Goal: Task Accomplishment & Management: Manage account settings

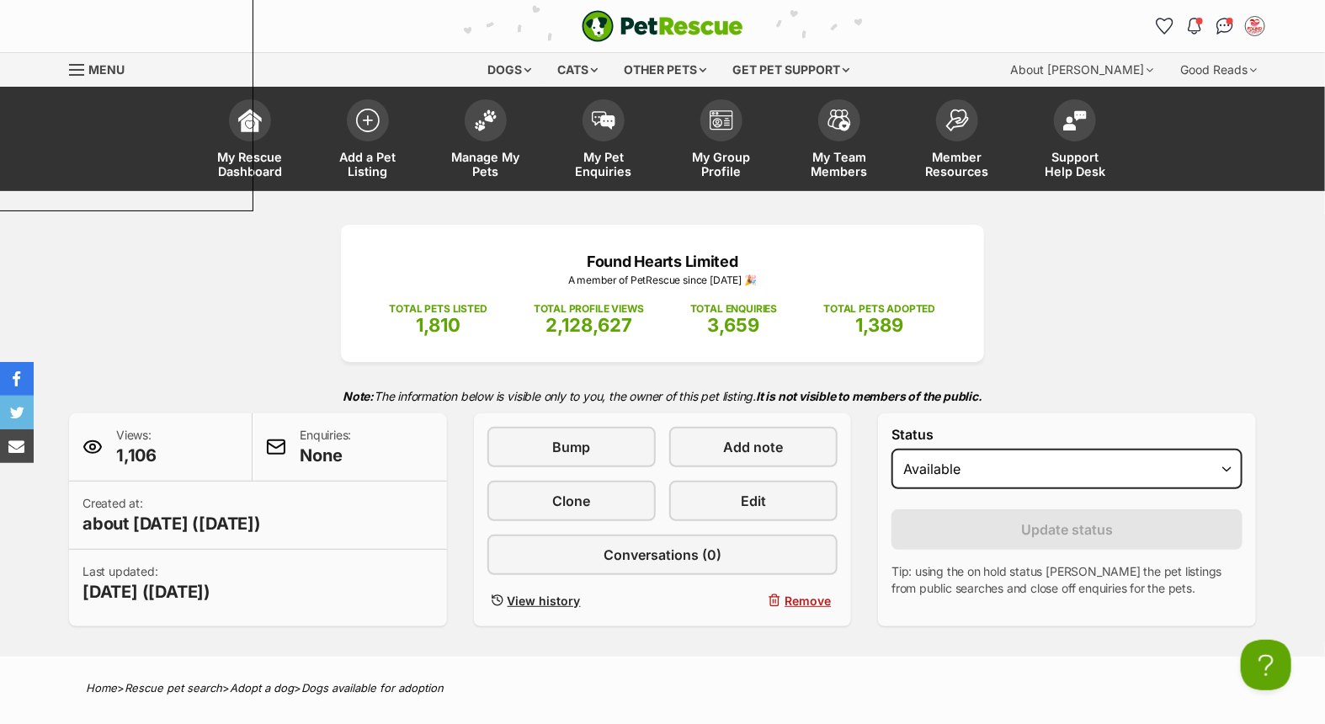
click at [419, 36] on div "PetRescue home Notifications Unread Mark all as read Check out our new members …" at bounding box center [662, 26] width 1212 height 52
click at [480, 125] on img at bounding box center [486, 116] width 24 height 22
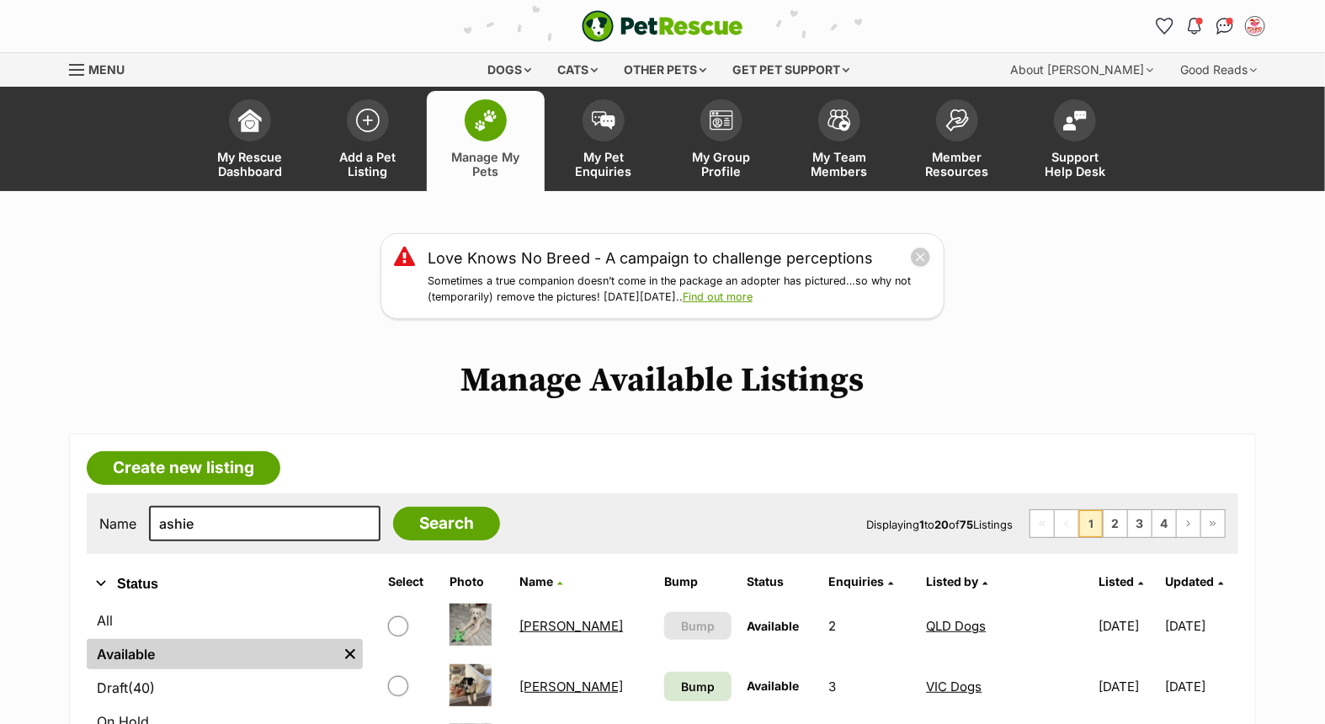
type input "ashie"
click at [393, 507] on input "Search" at bounding box center [446, 524] width 107 height 34
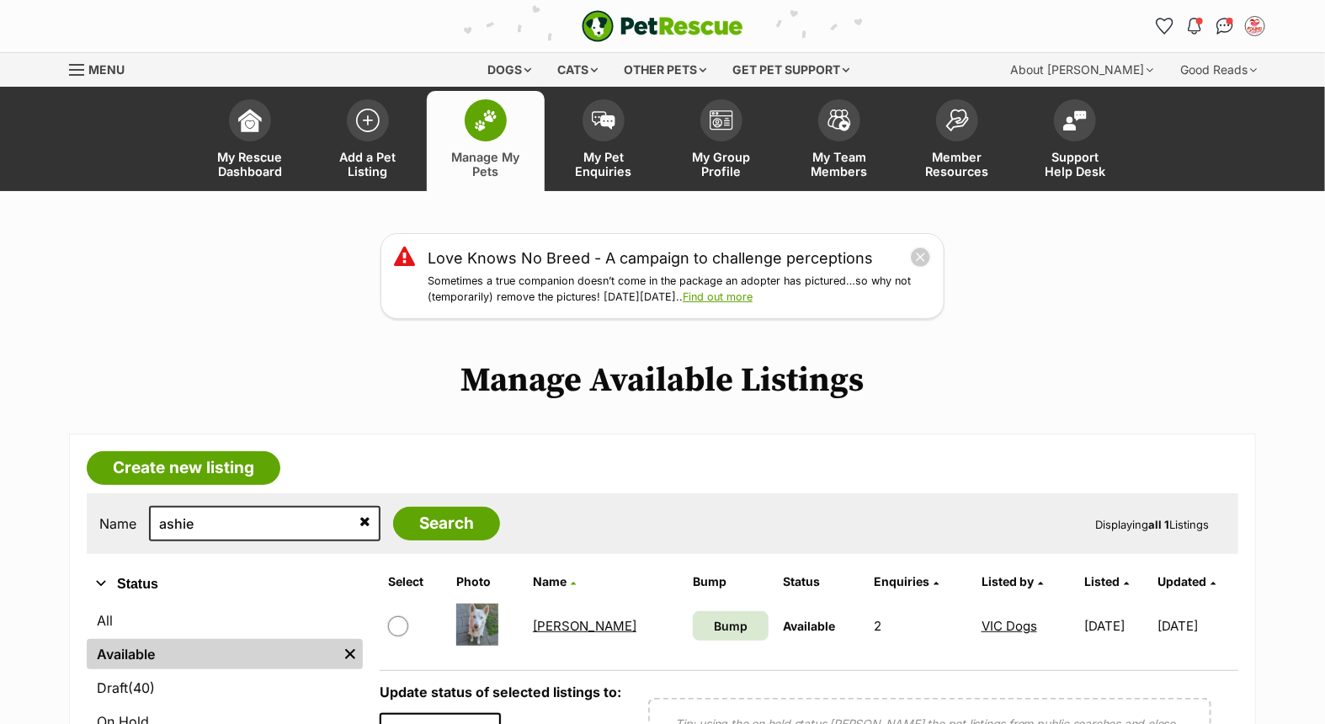
click at [543, 618] on link "Ashie" at bounding box center [585, 626] width 104 height 16
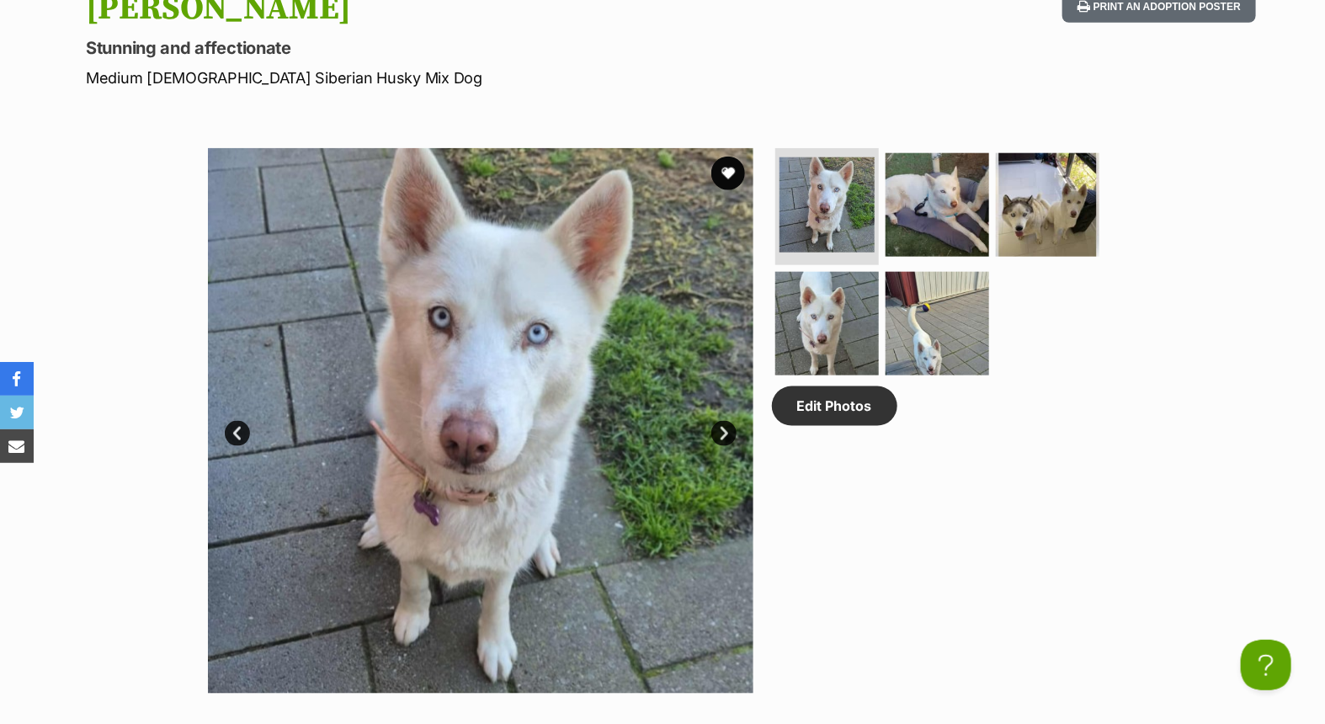
scroll to position [842, 0]
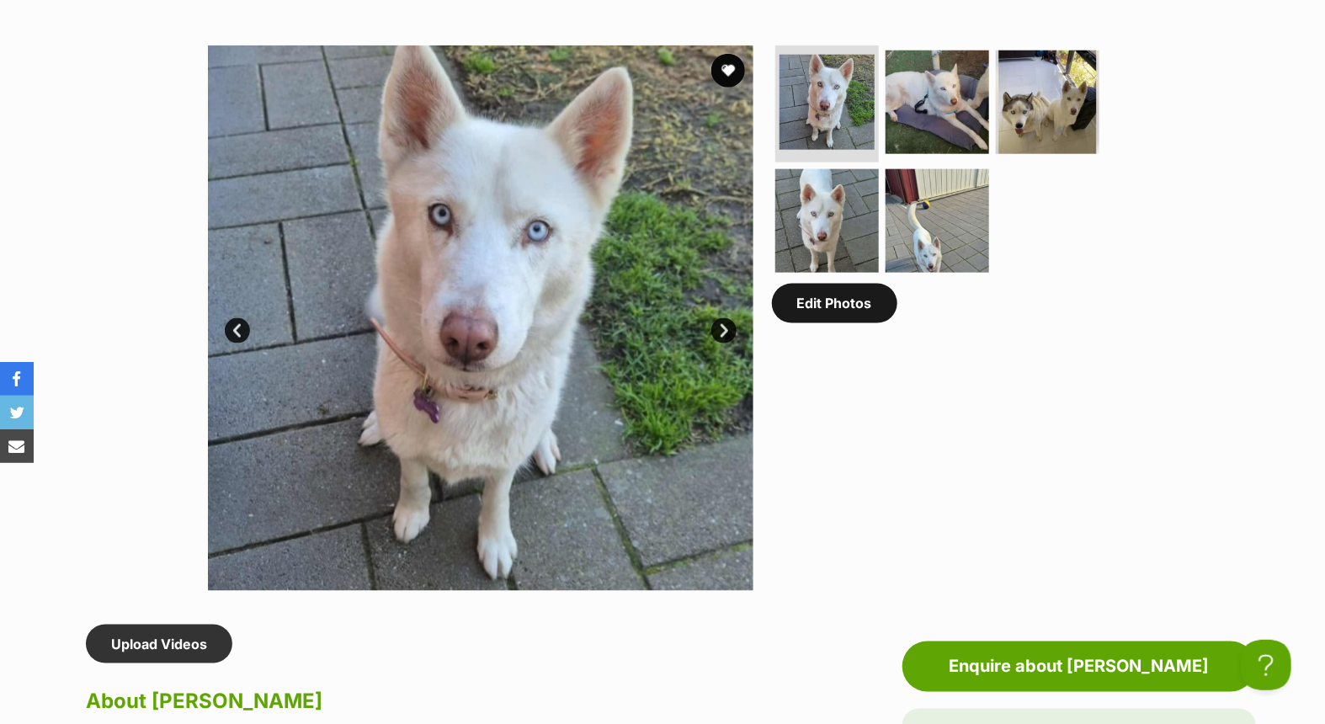
click at [840, 298] on link "Edit Photos" at bounding box center [834, 303] width 125 height 39
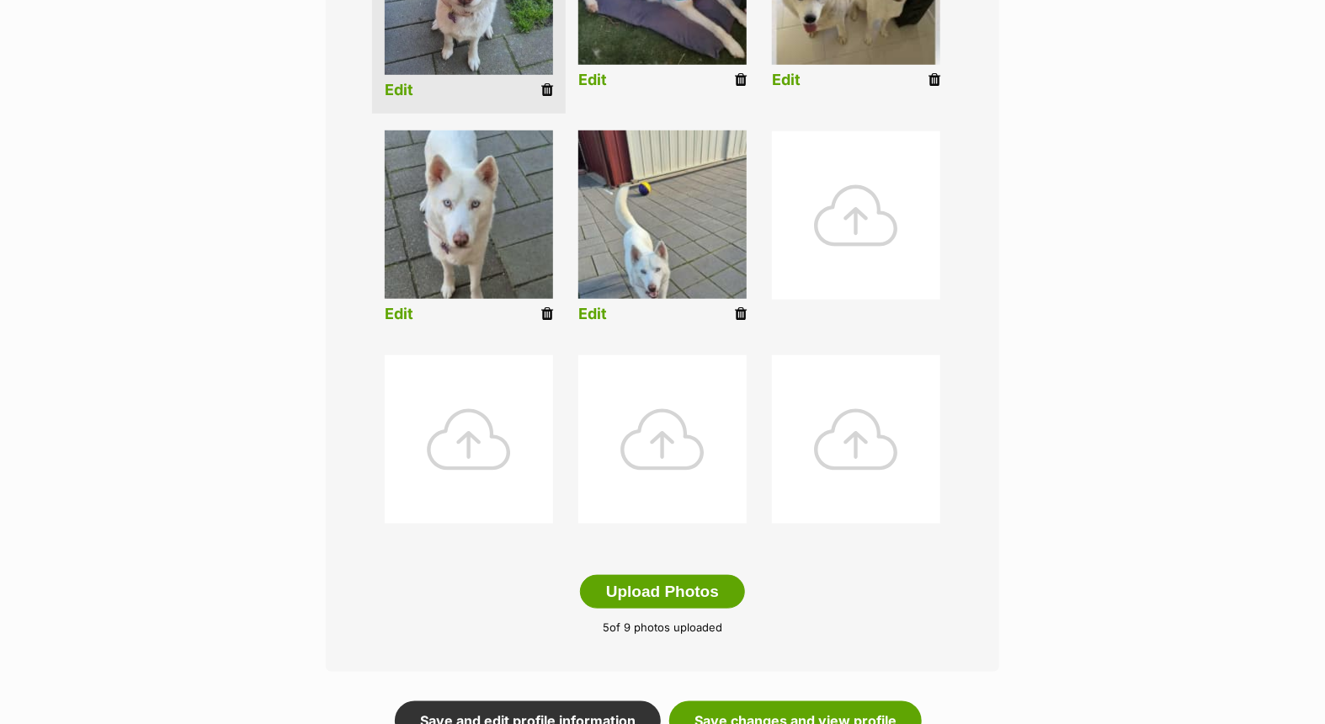
scroll to position [842, 0]
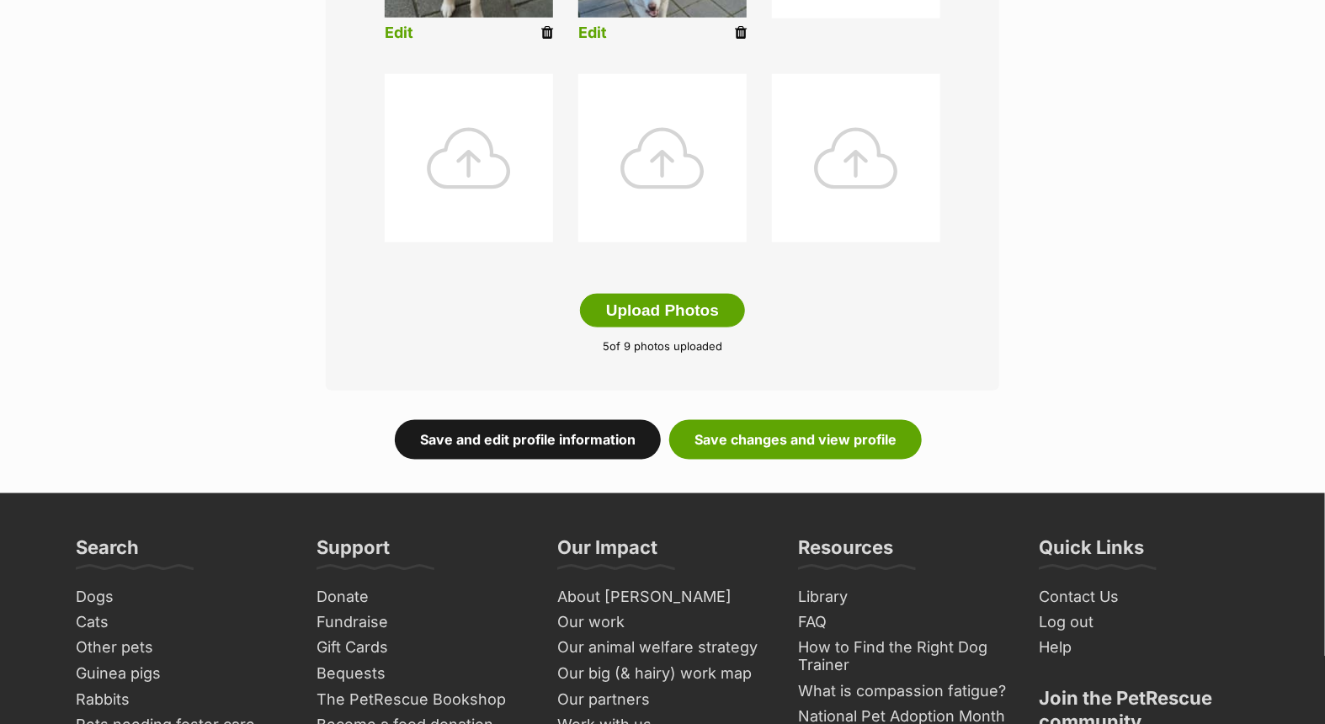
click at [524, 424] on link "Save and edit profile information" at bounding box center [528, 439] width 266 height 39
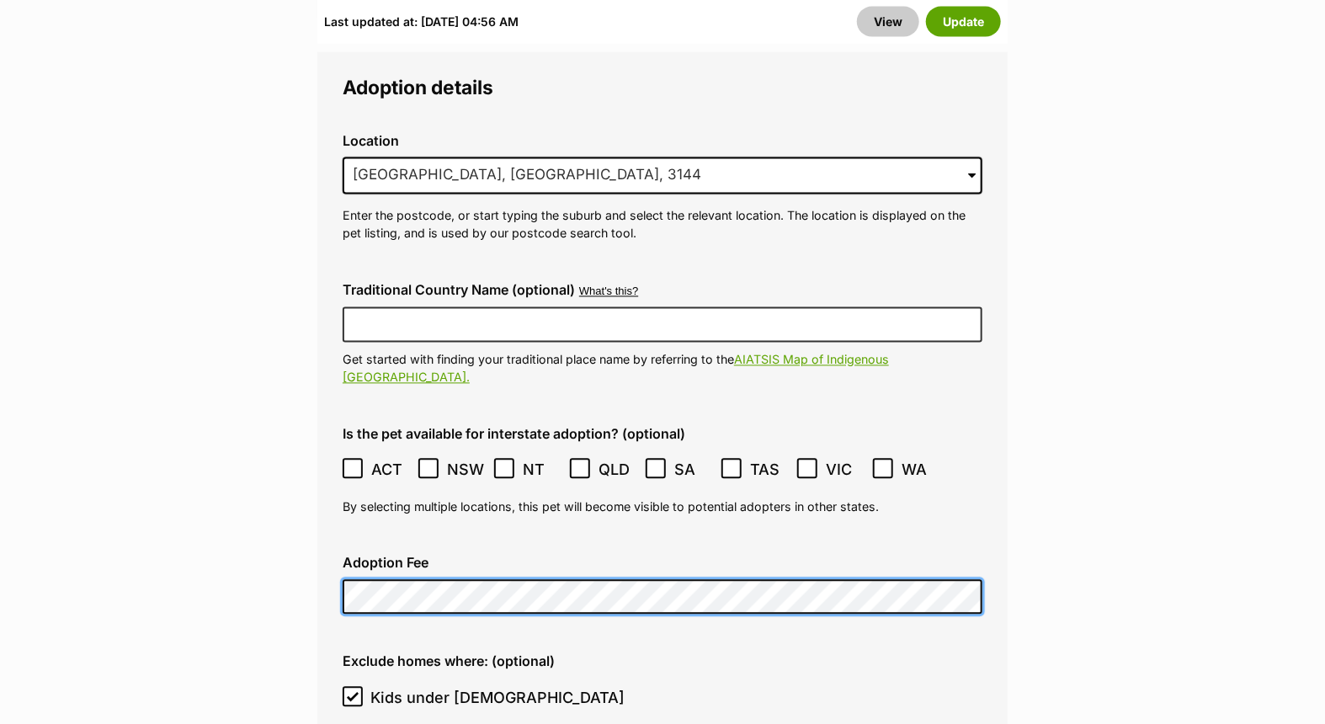
scroll to position [4210, 0]
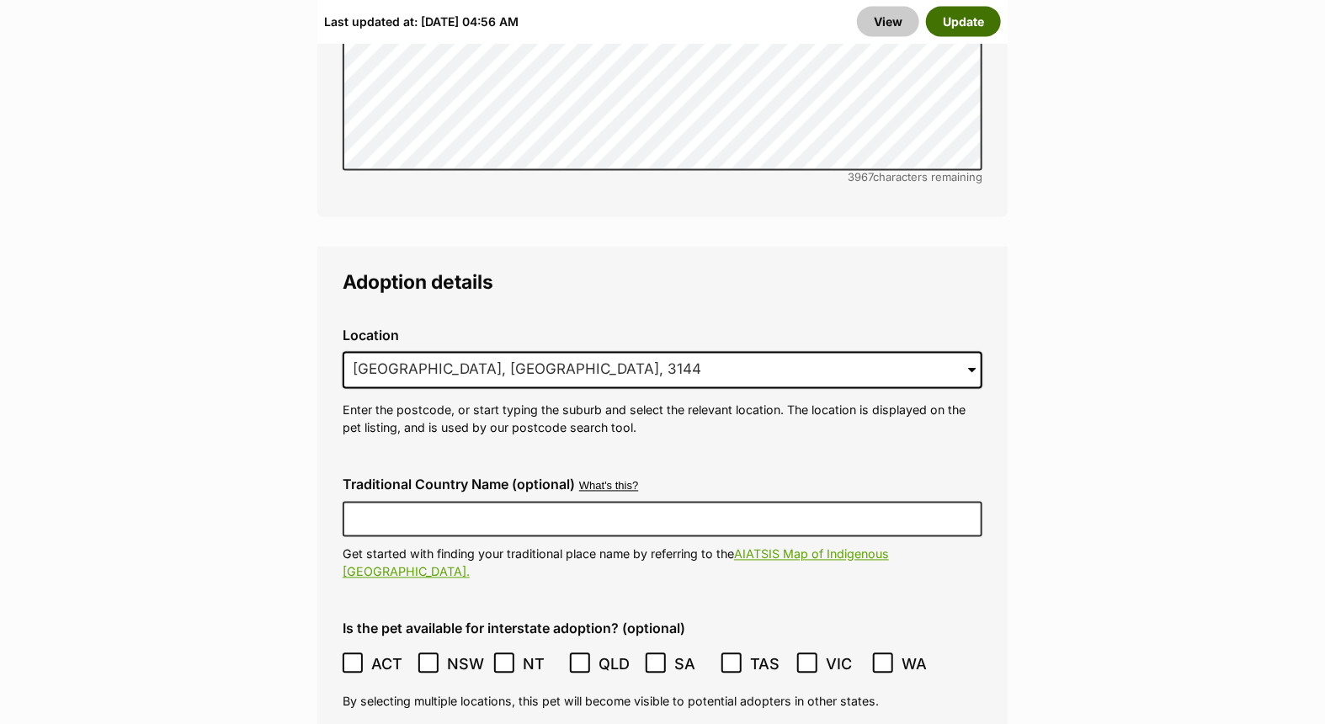
click at [974, 10] on button "Update" at bounding box center [963, 21] width 75 height 30
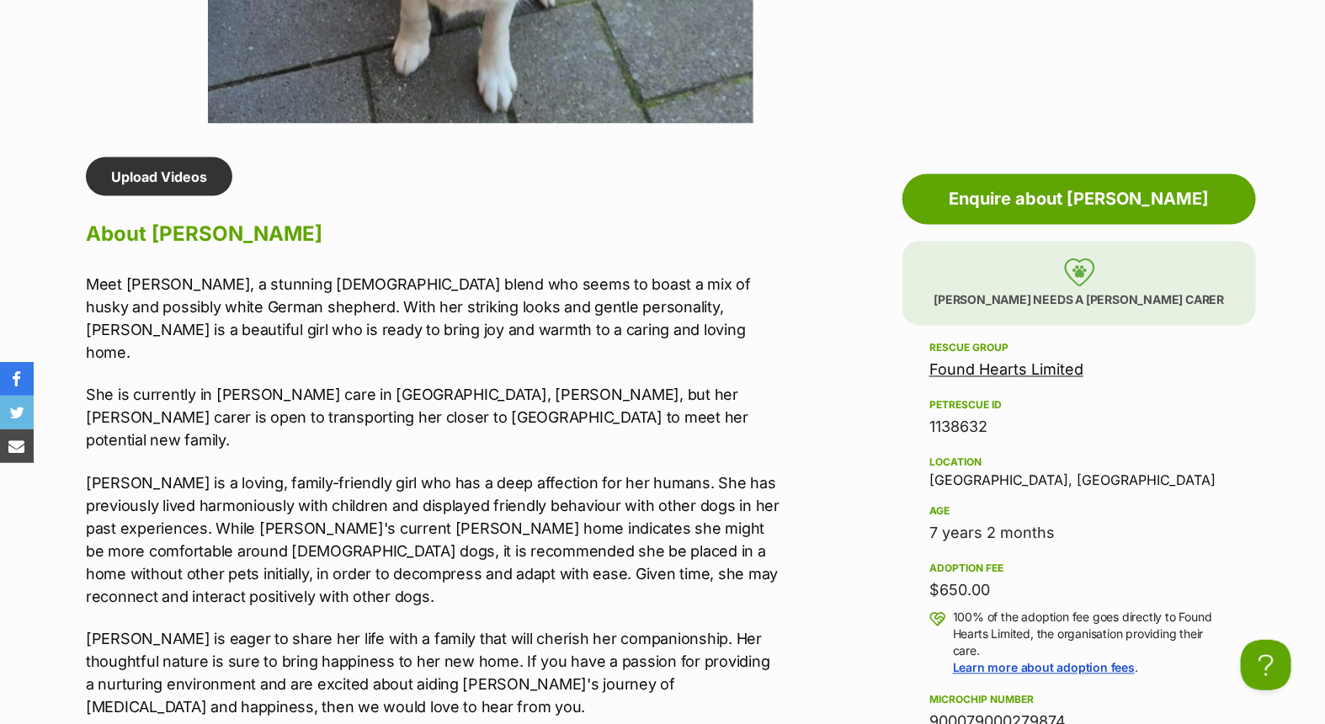
scroll to position [935, 0]
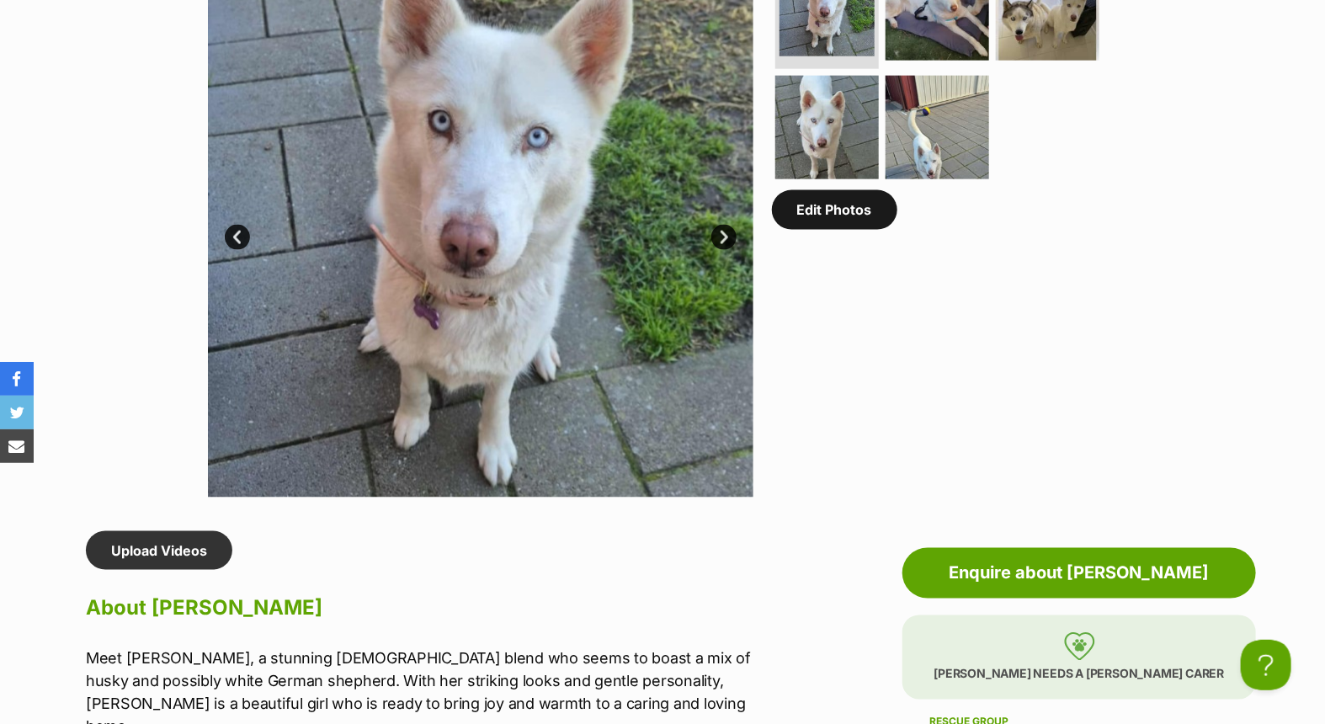
click at [849, 216] on link "Edit Photos" at bounding box center [834, 209] width 125 height 39
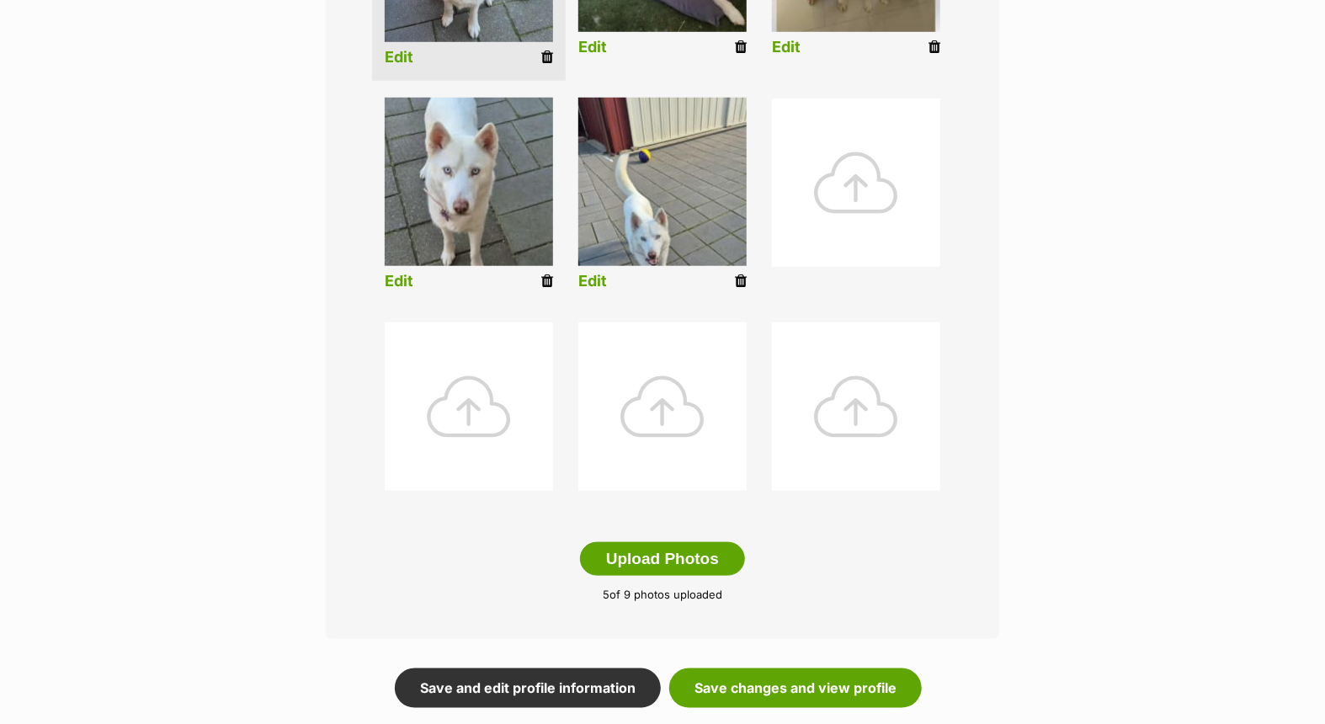
scroll to position [842, 0]
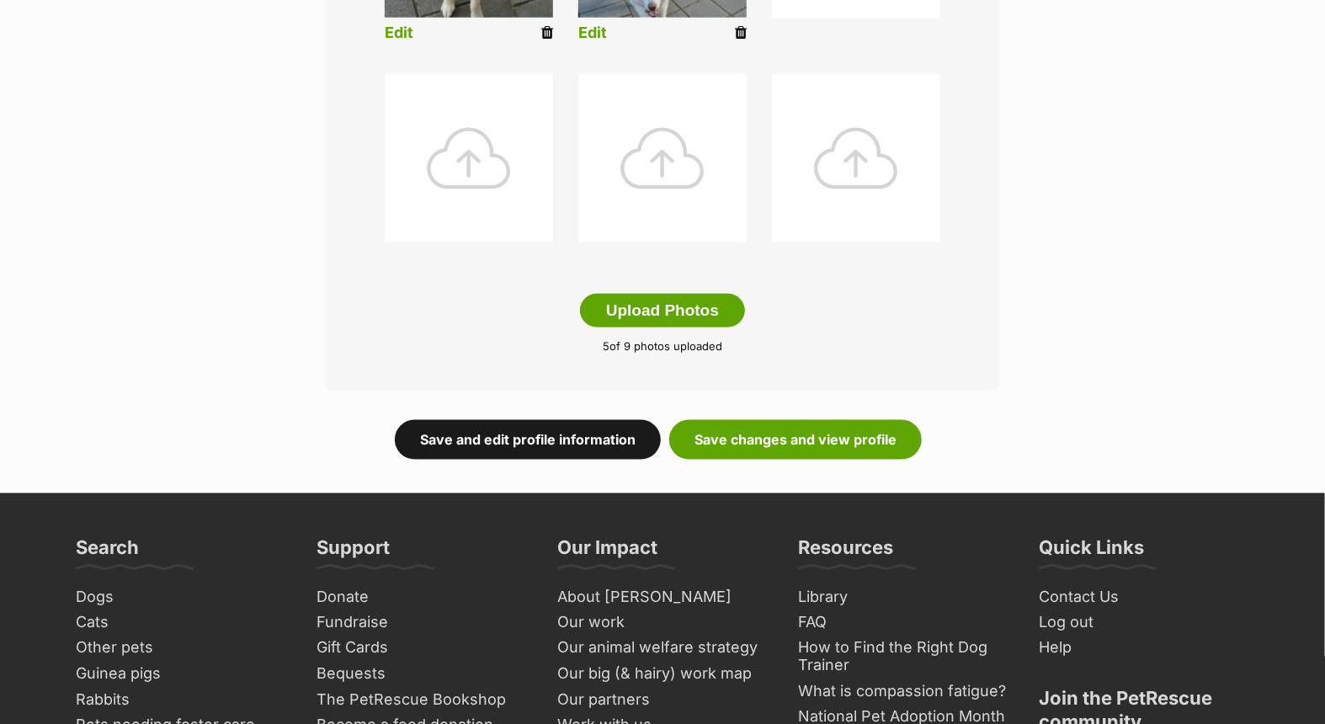
click at [534, 436] on link "Save and edit profile information" at bounding box center [528, 439] width 266 height 39
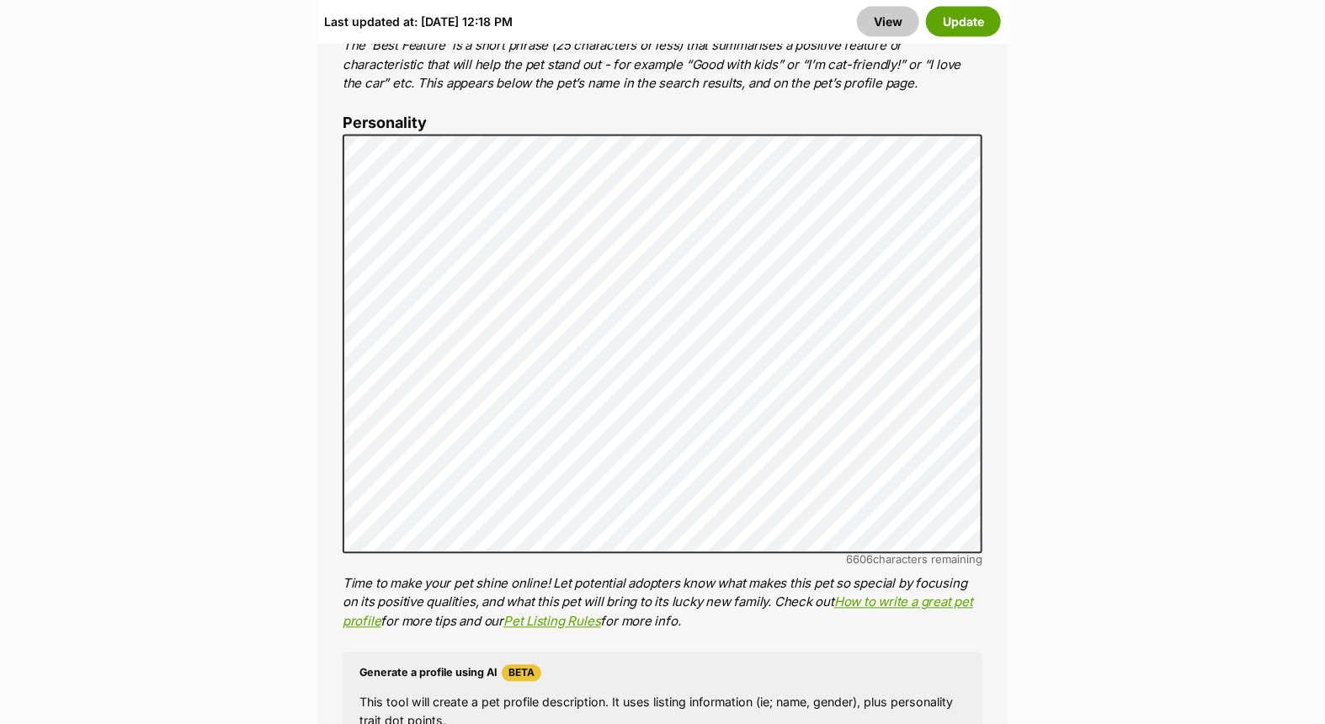
scroll to position [1216, 0]
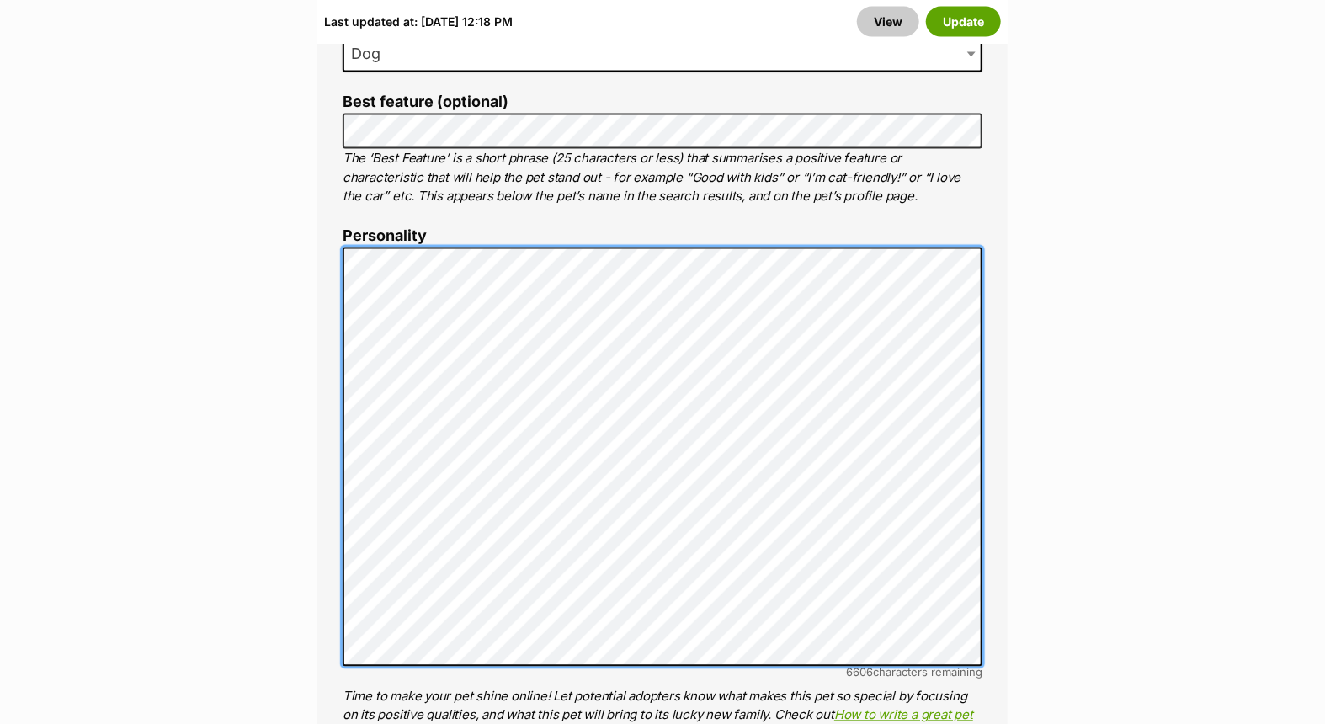
click at [326, 316] on div "About This Pet Name Henlo there, it looks like you might be using the pet name …" at bounding box center [662, 534] width 690 height 1458
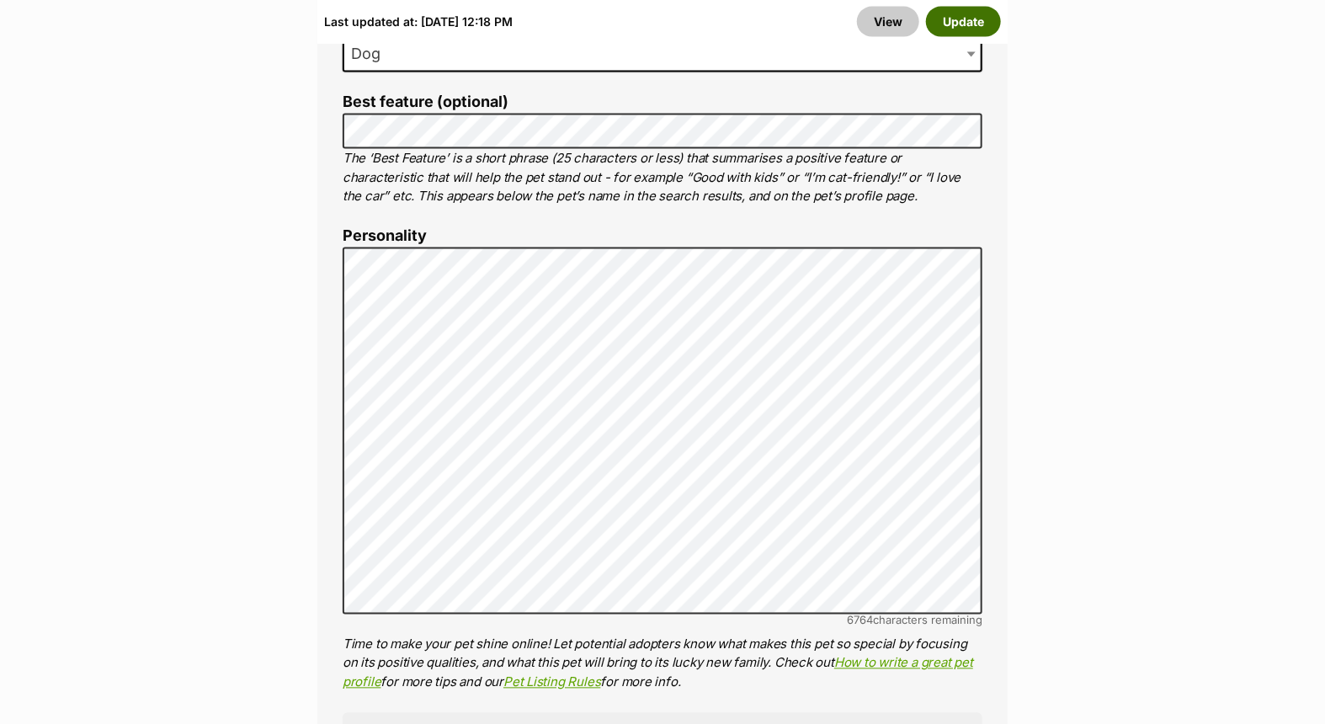
click at [957, 19] on button "Update" at bounding box center [963, 21] width 75 height 30
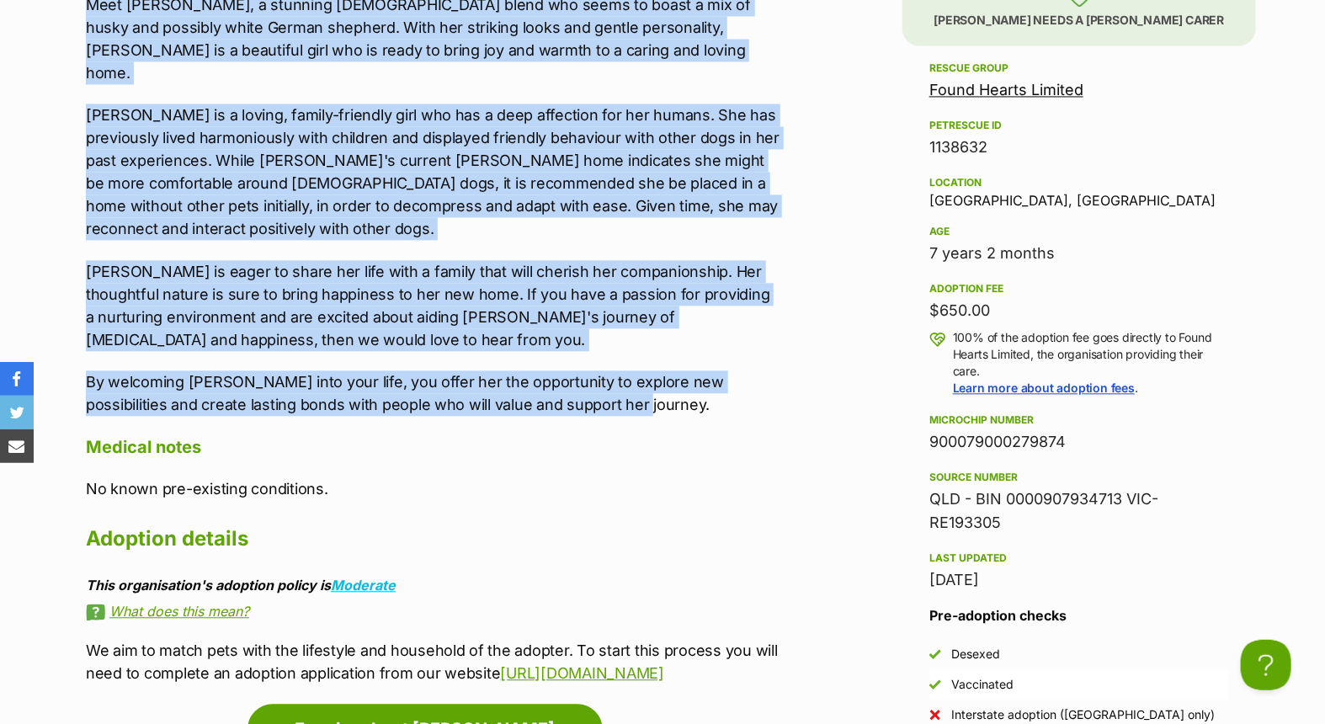
drag, startPoint x: 88, startPoint y: 460, endPoint x: 623, endPoint y: 383, distance: 540.1
click at [623, 383] on div "Meet [PERSON_NAME], a stunning [DEMOGRAPHIC_DATA] blend who seems to boast a mi…" at bounding box center [433, 204] width 695 height 423
copy div "Meet [PERSON_NAME], a stunning [DEMOGRAPHIC_DATA] blend who seems to boast a mi…"
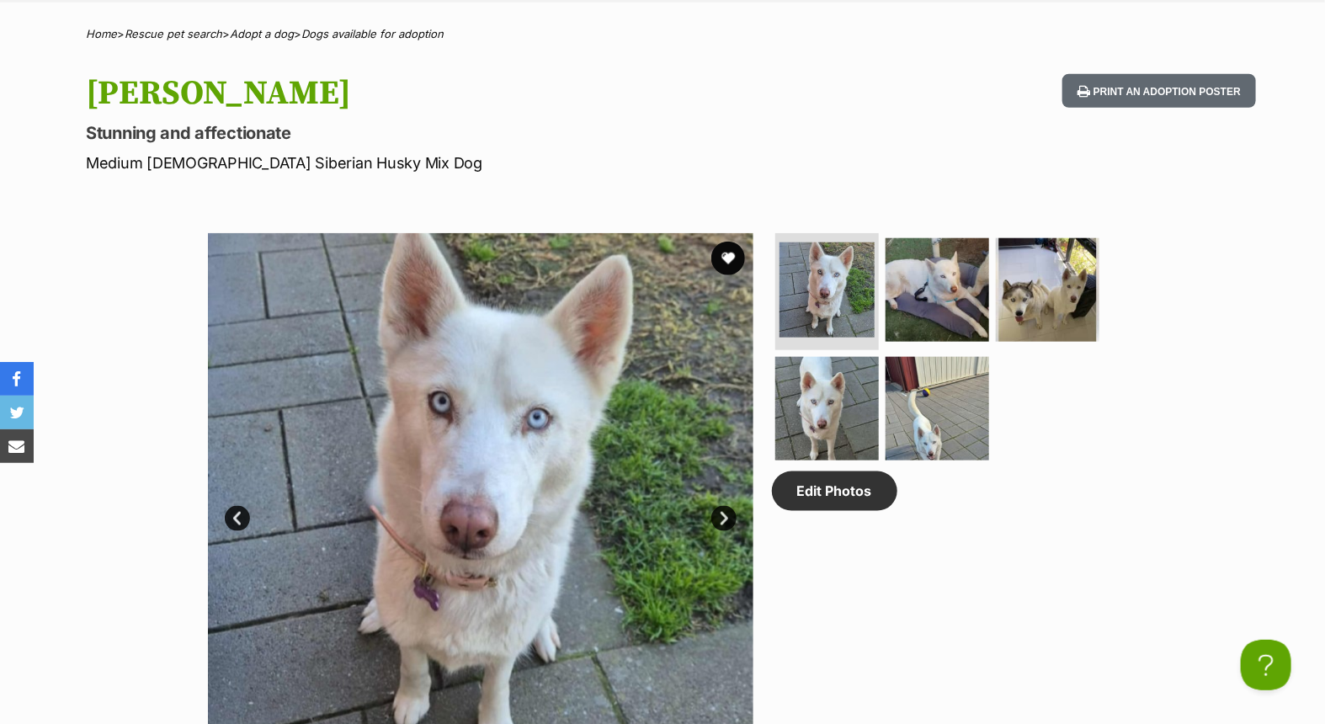
scroll to position [0, 14]
click at [826, 492] on link "Edit Photos" at bounding box center [834, 491] width 125 height 39
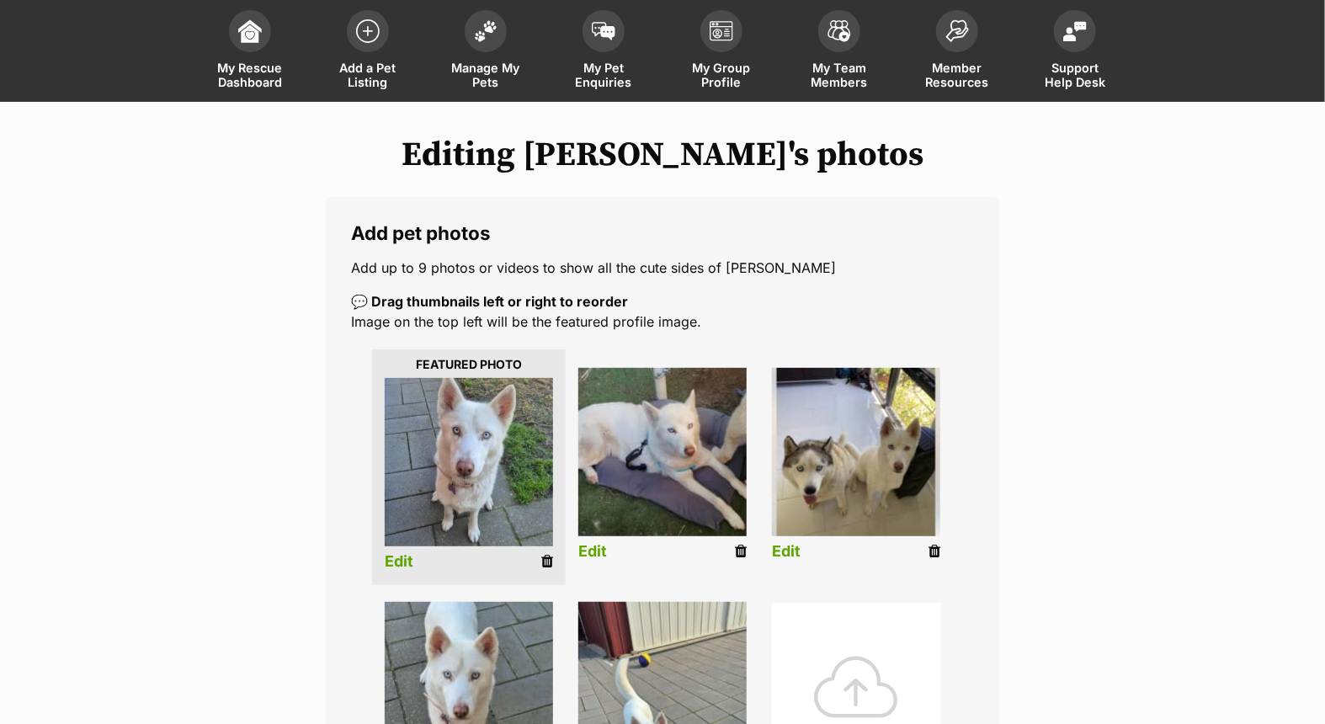
scroll to position [654, 0]
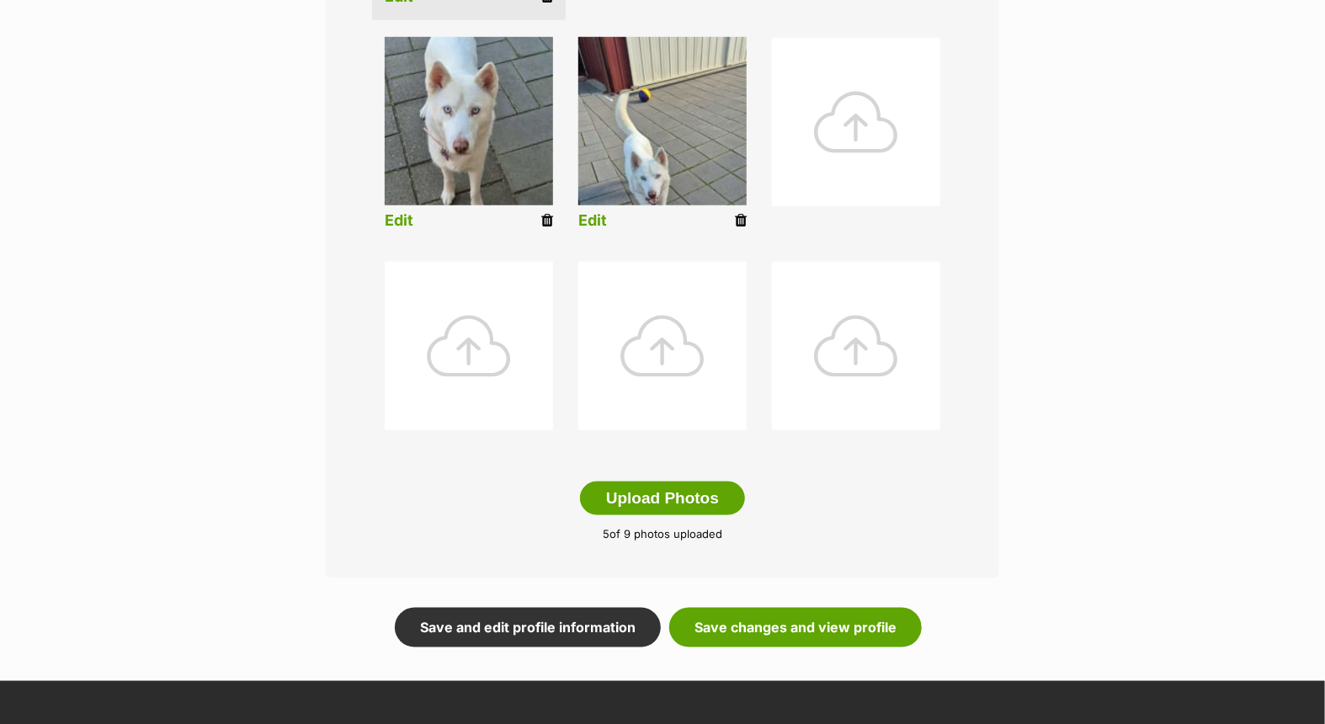
click at [839, 133] on div at bounding box center [856, 122] width 168 height 168
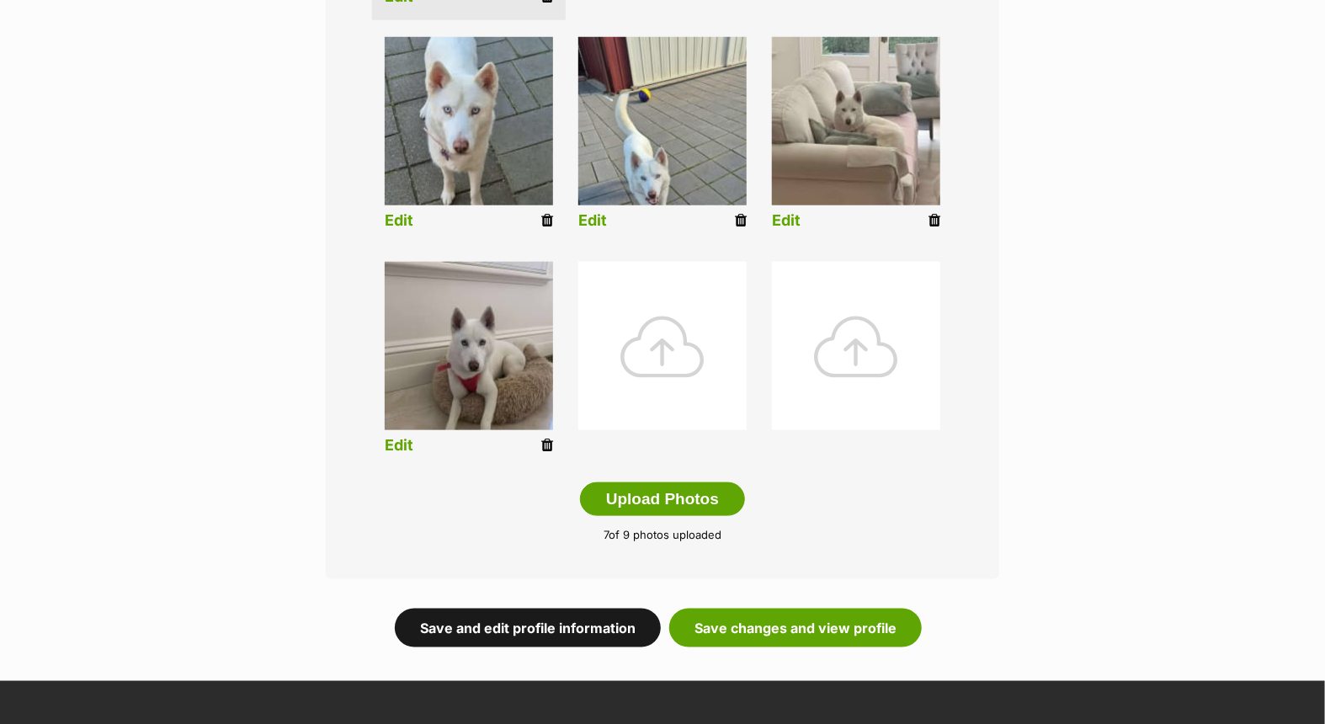
click at [549, 625] on link "Save and edit profile information" at bounding box center [528, 628] width 266 height 39
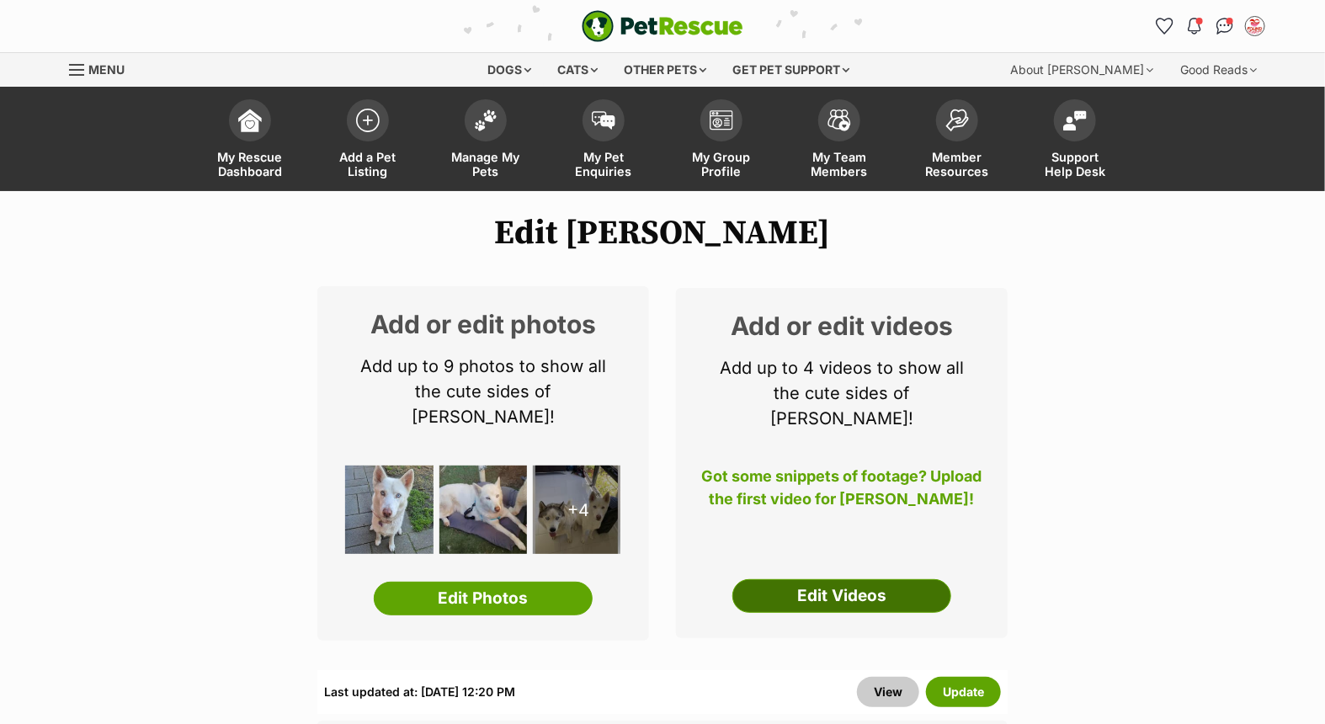
click at [836, 579] on link "Edit Videos" at bounding box center [842, 596] width 219 height 34
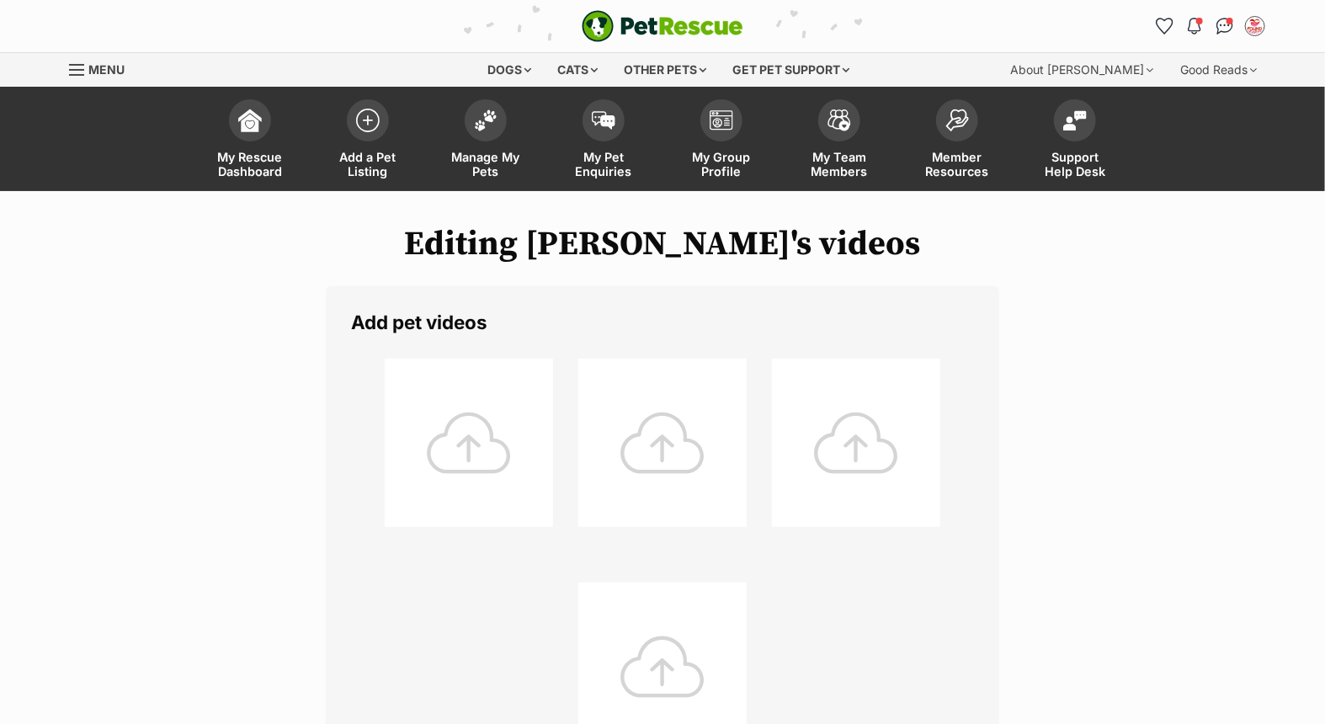
click at [456, 428] on div at bounding box center [469, 443] width 168 height 168
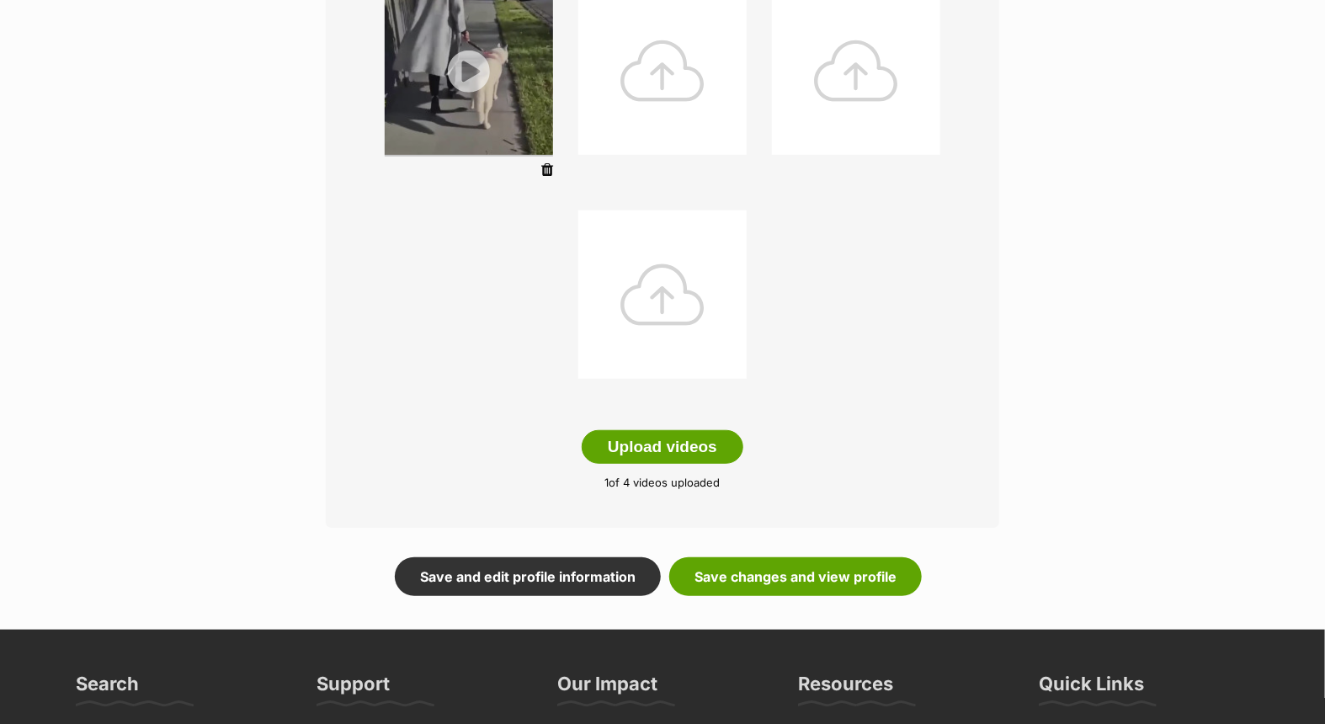
scroll to position [290, 0]
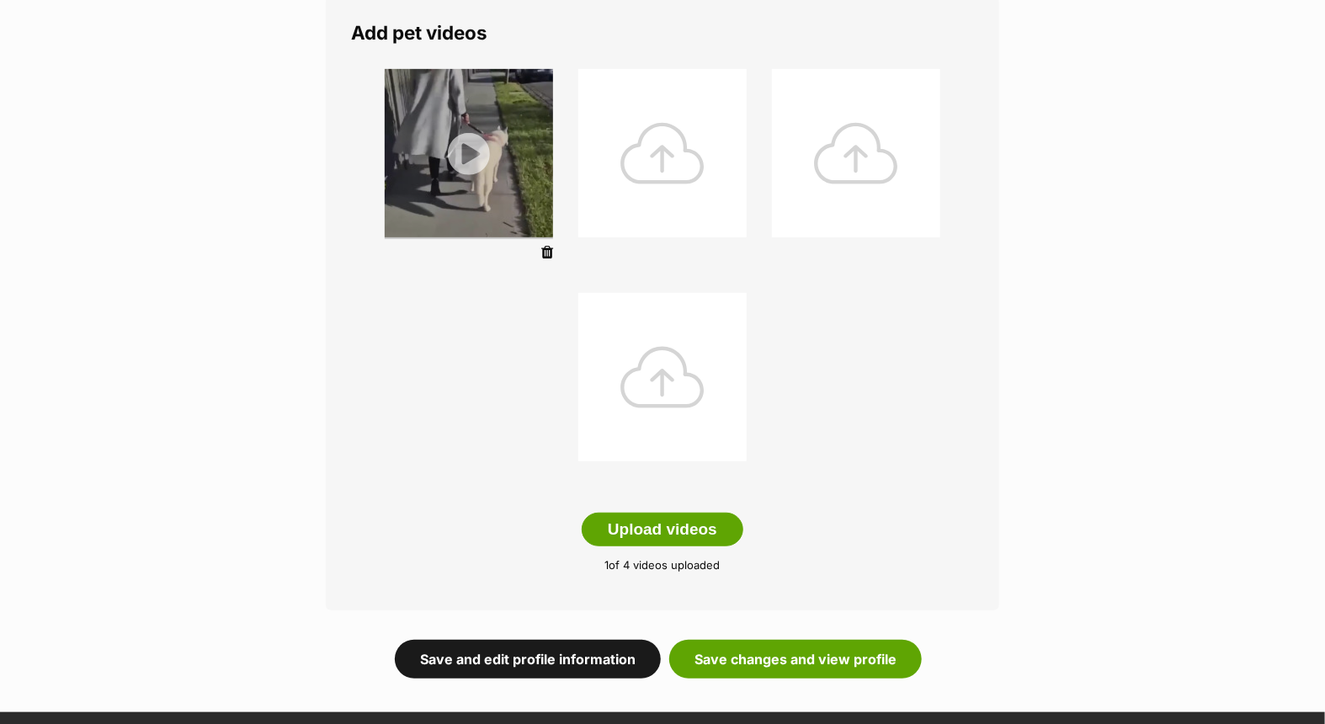
click at [482, 658] on link "Save and edit profile information" at bounding box center [528, 659] width 266 height 39
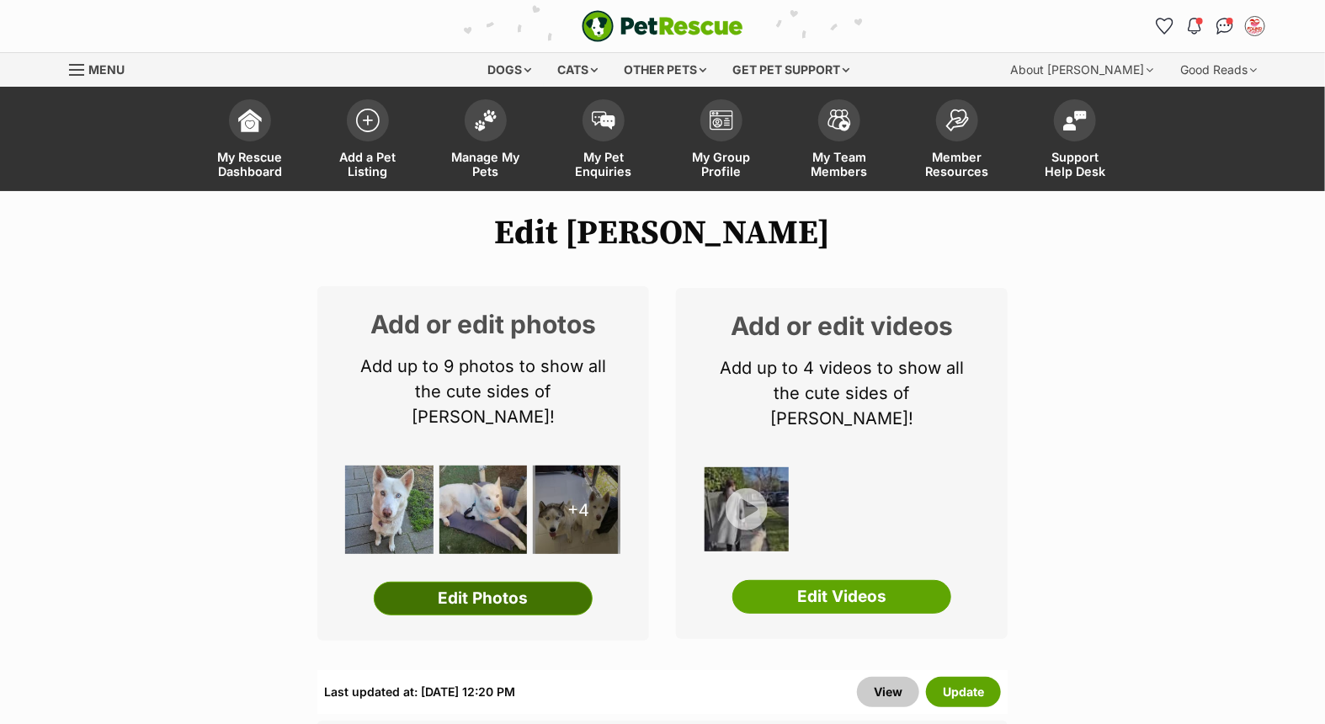
click at [456, 582] on link "Edit Photos" at bounding box center [483, 599] width 219 height 34
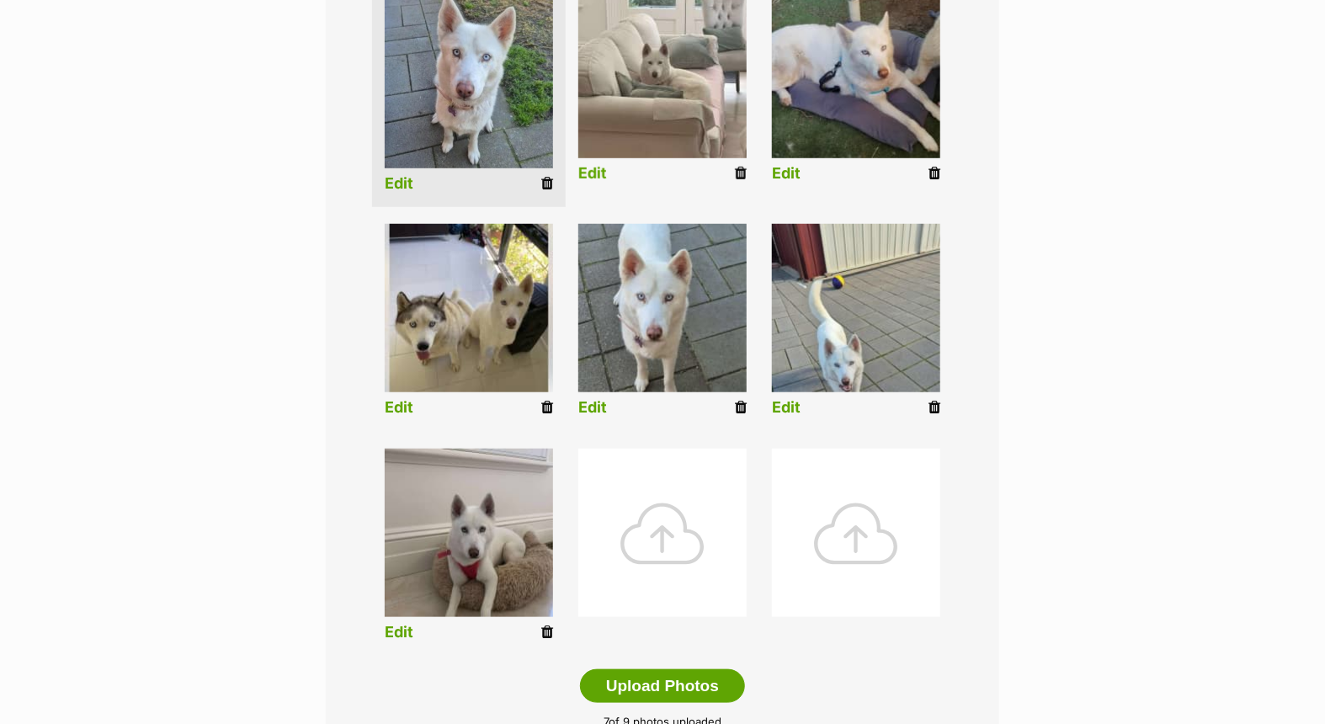
scroll to position [457, 0]
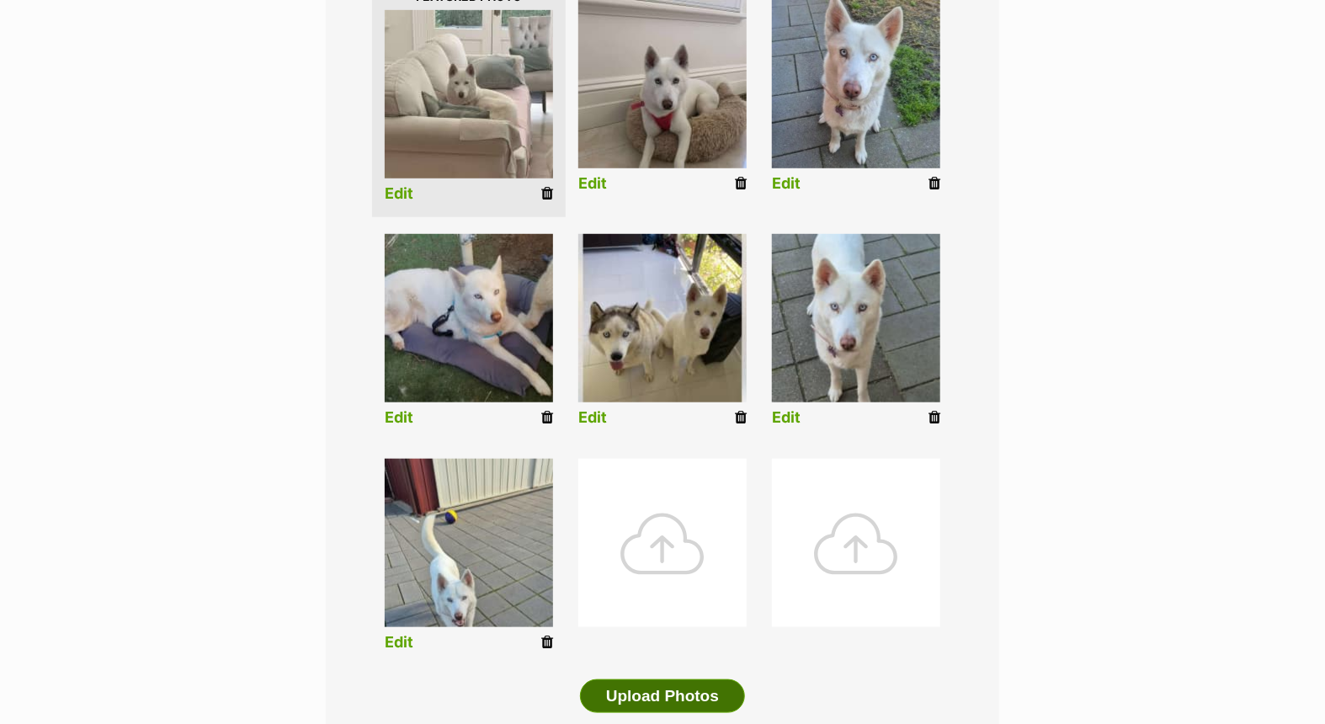
click at [690, 692] on button "Upload Photos" at bounding box center [662, 696] width 165 height 34
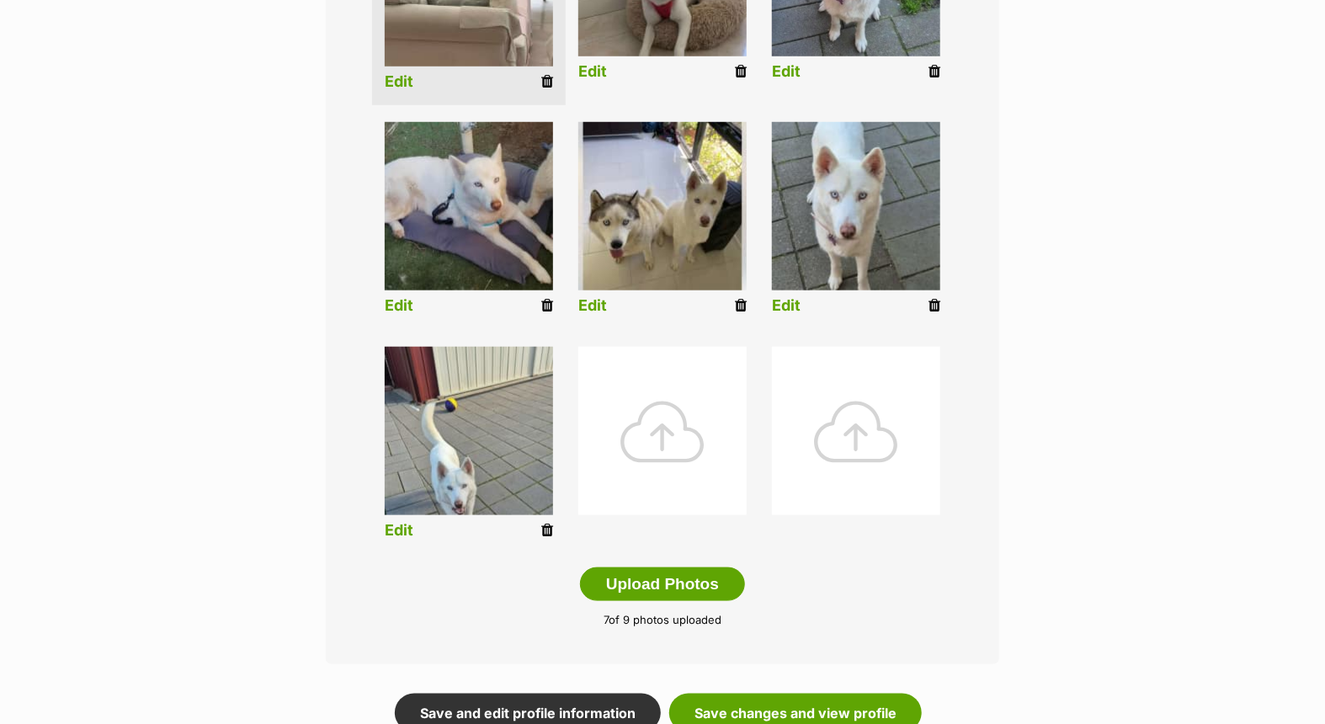
scroll to position [738, 0]
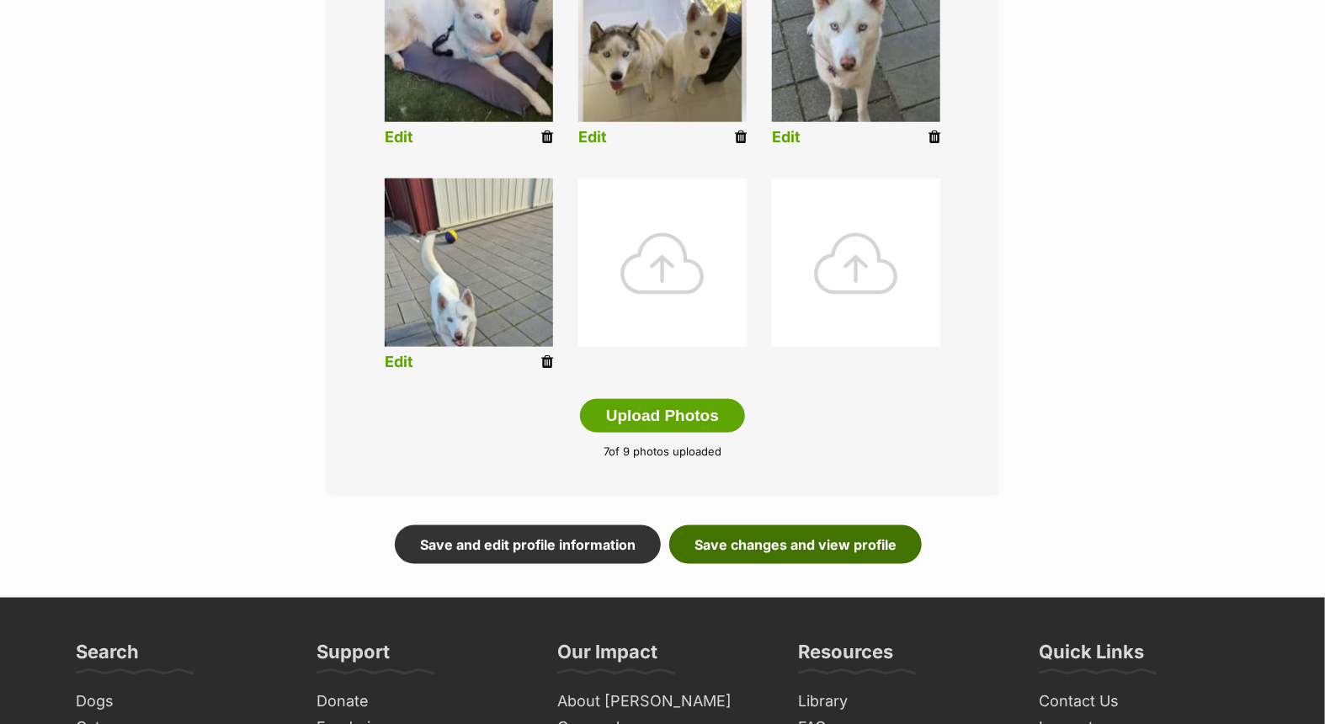
click at [821, 548] on link "Save changes and view profile" at bounding box center [795, 544] width 253 height 39
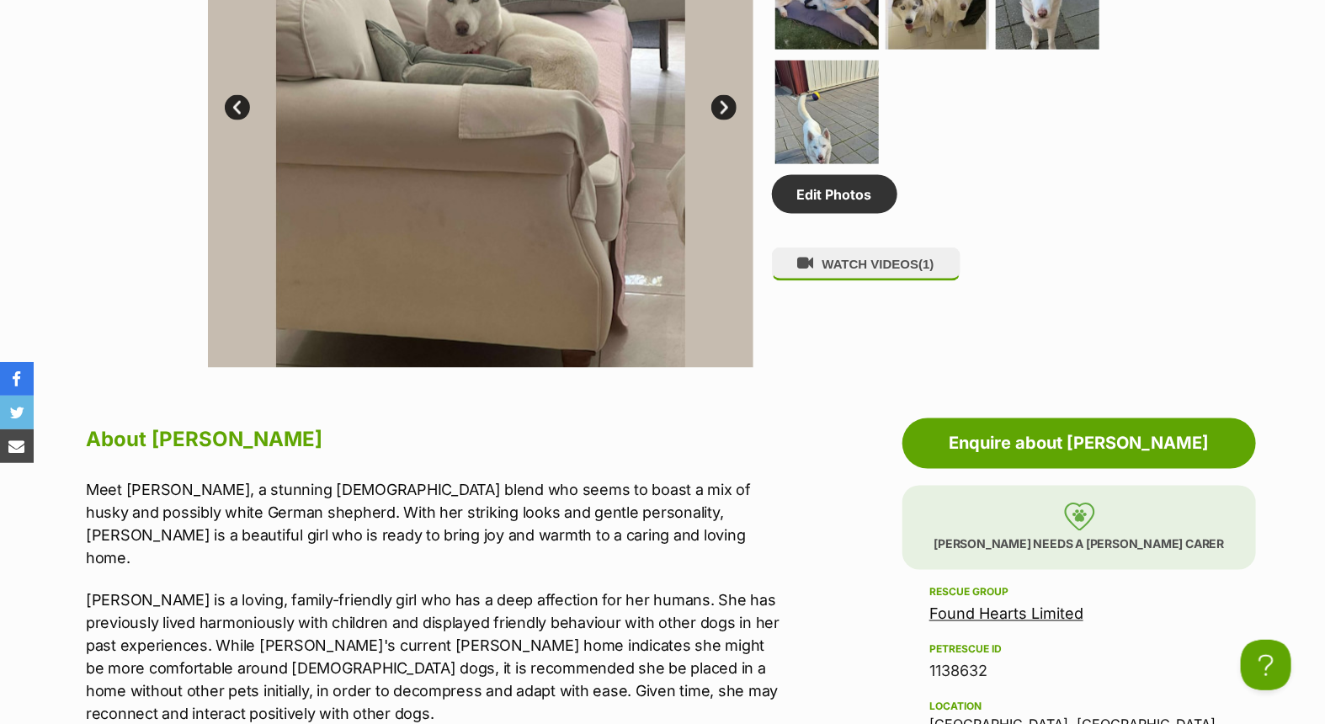
scroll to position [1122, 0]
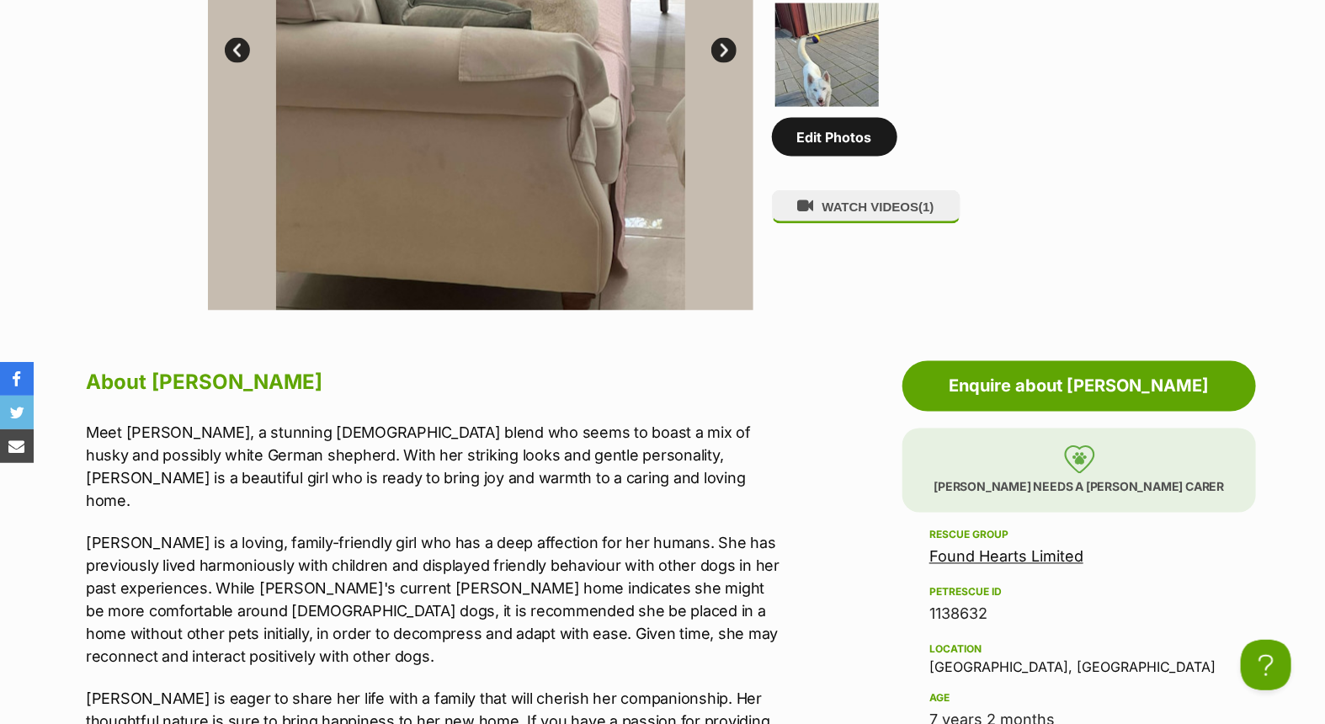
click at [839, 141] on link "Edit Photos" at bounding box center [834, 137] width 125 height 39
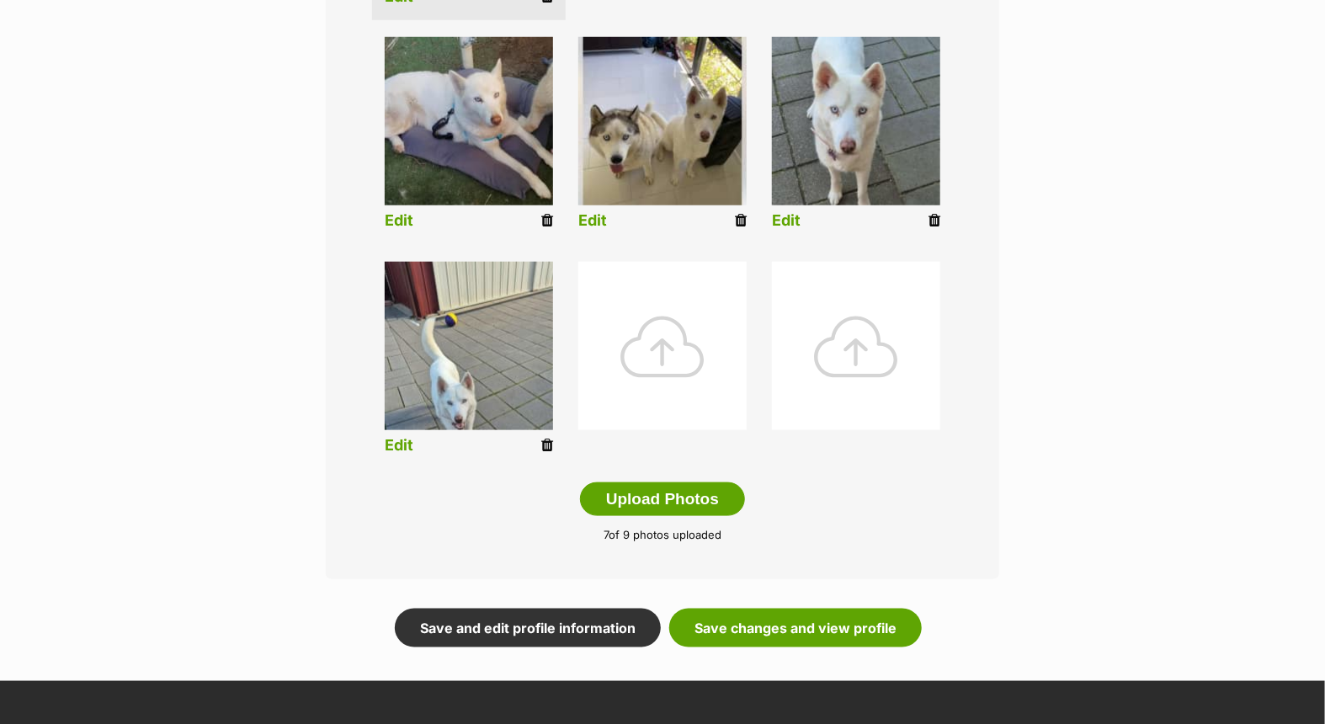
scroll to position [1122, 0]
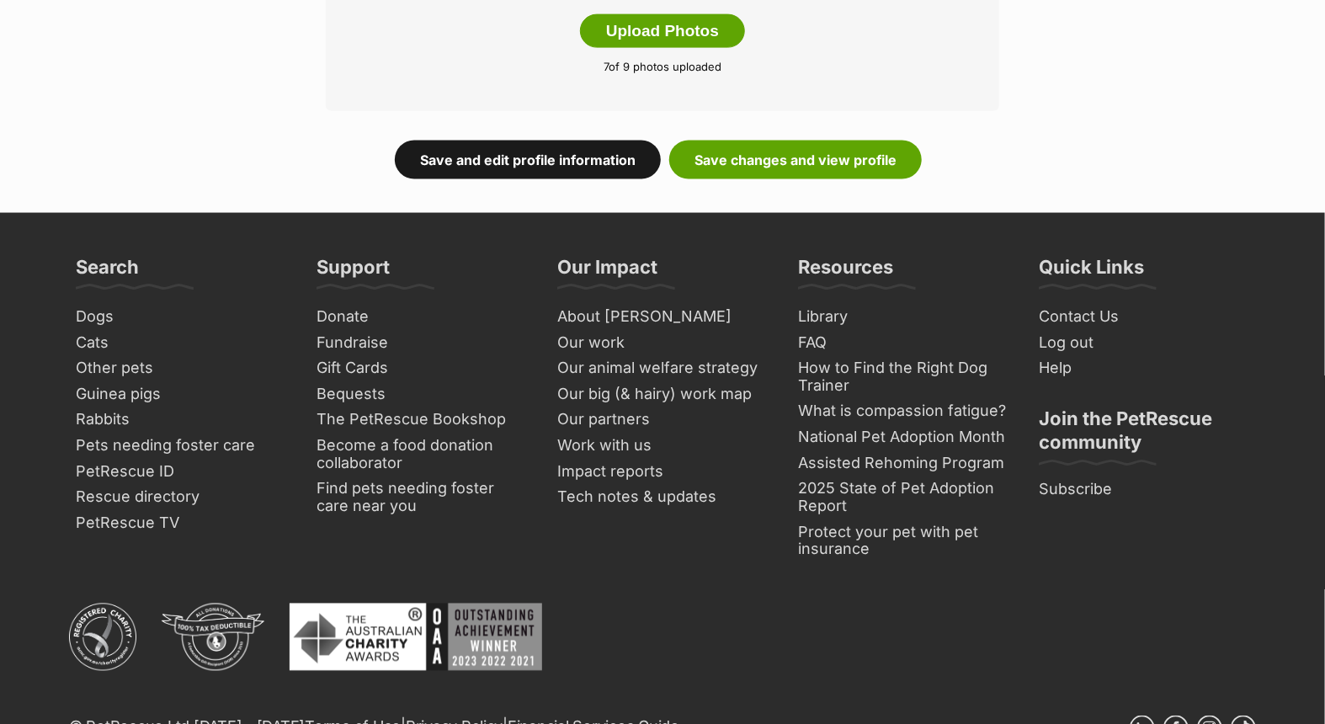
click at [527, 161] on link "Save and edit profile information" at bounding box center [528, 160] width 266 height 39
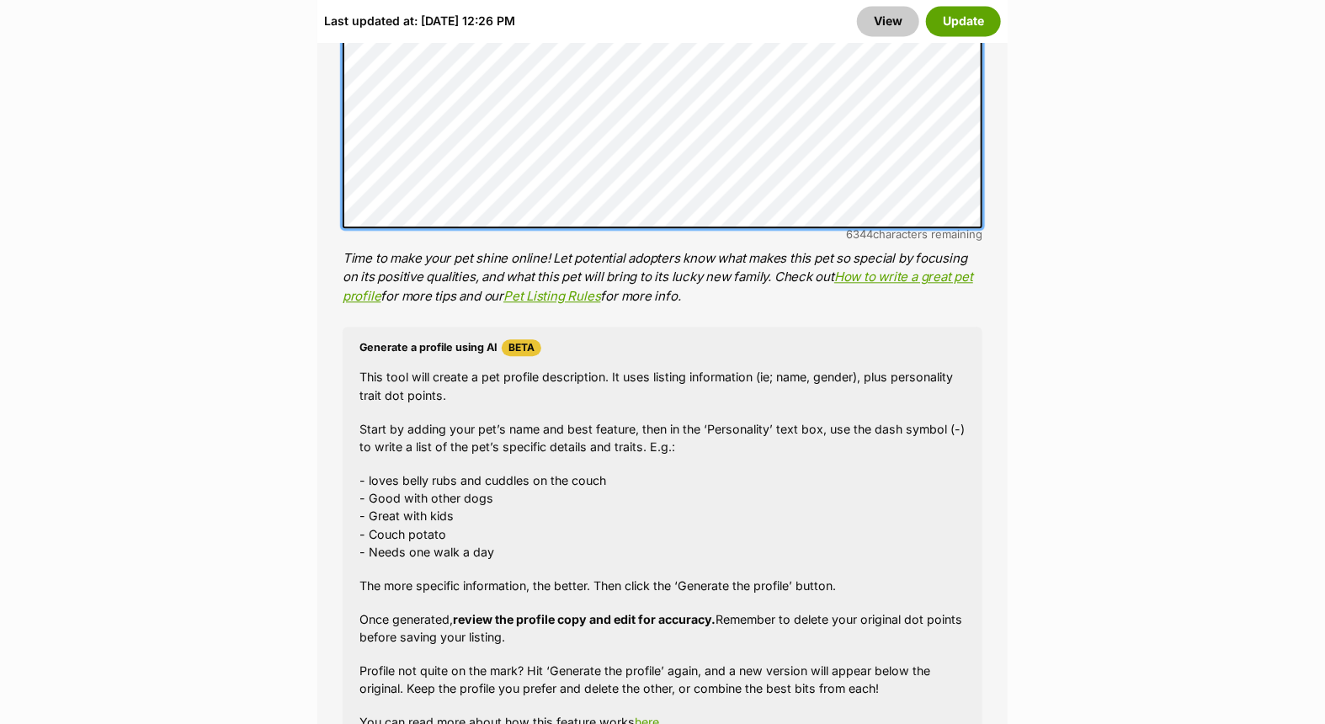
scroll to position [2245, 0]
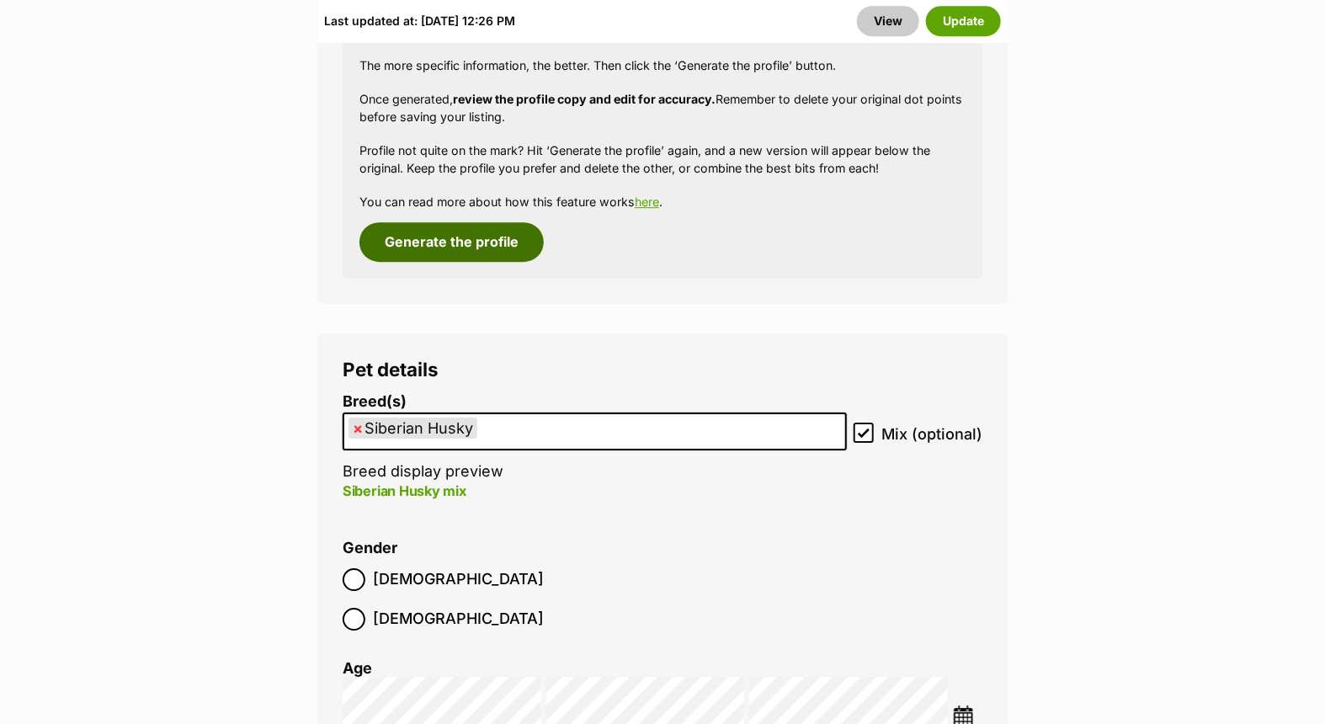
click at [498, 222] on button "Generate the profile" at bounding box center [452, 241] width 184 height 39
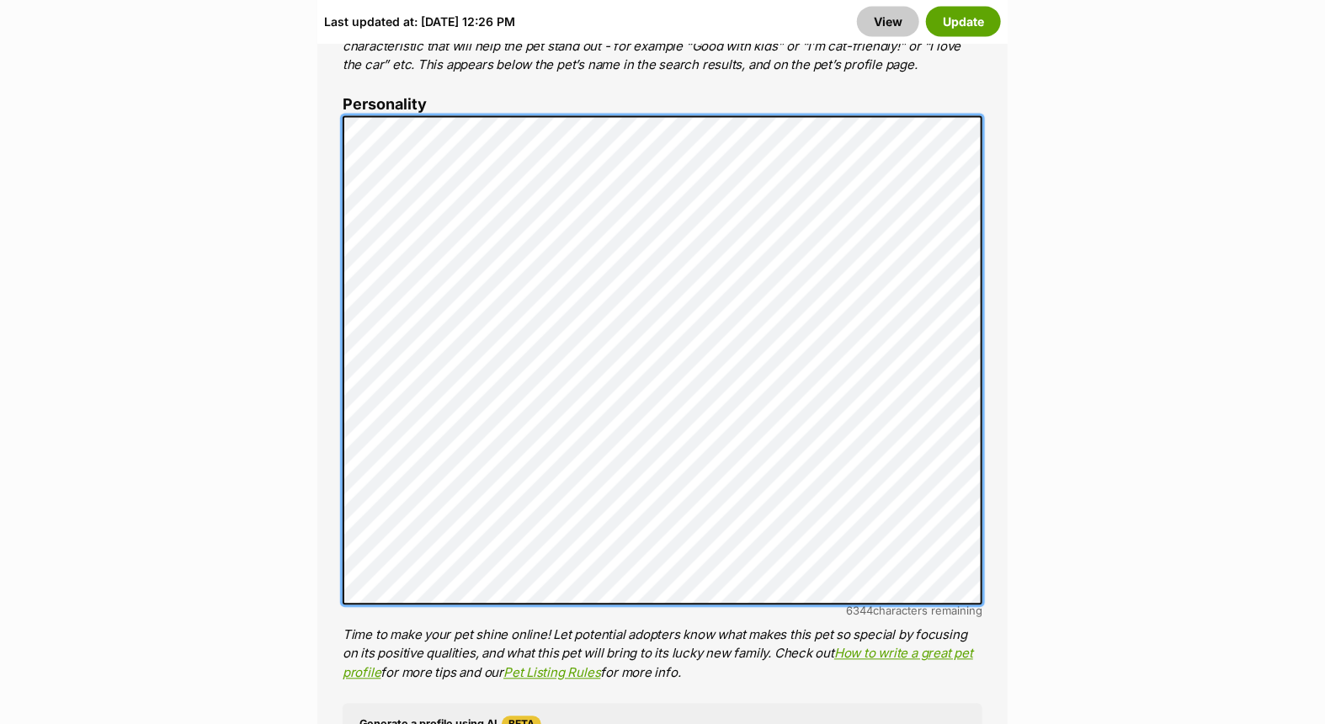
scroll to position [1352, 0]
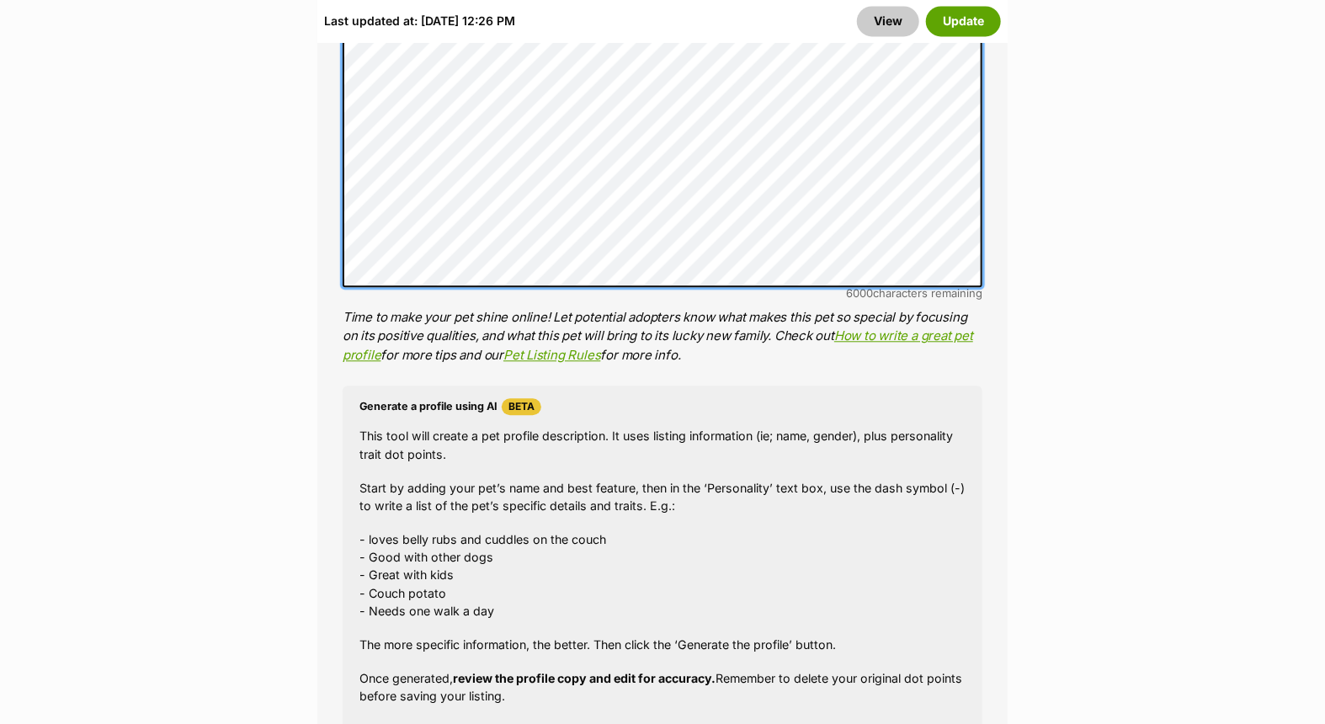
scroll to position [1914, 0]
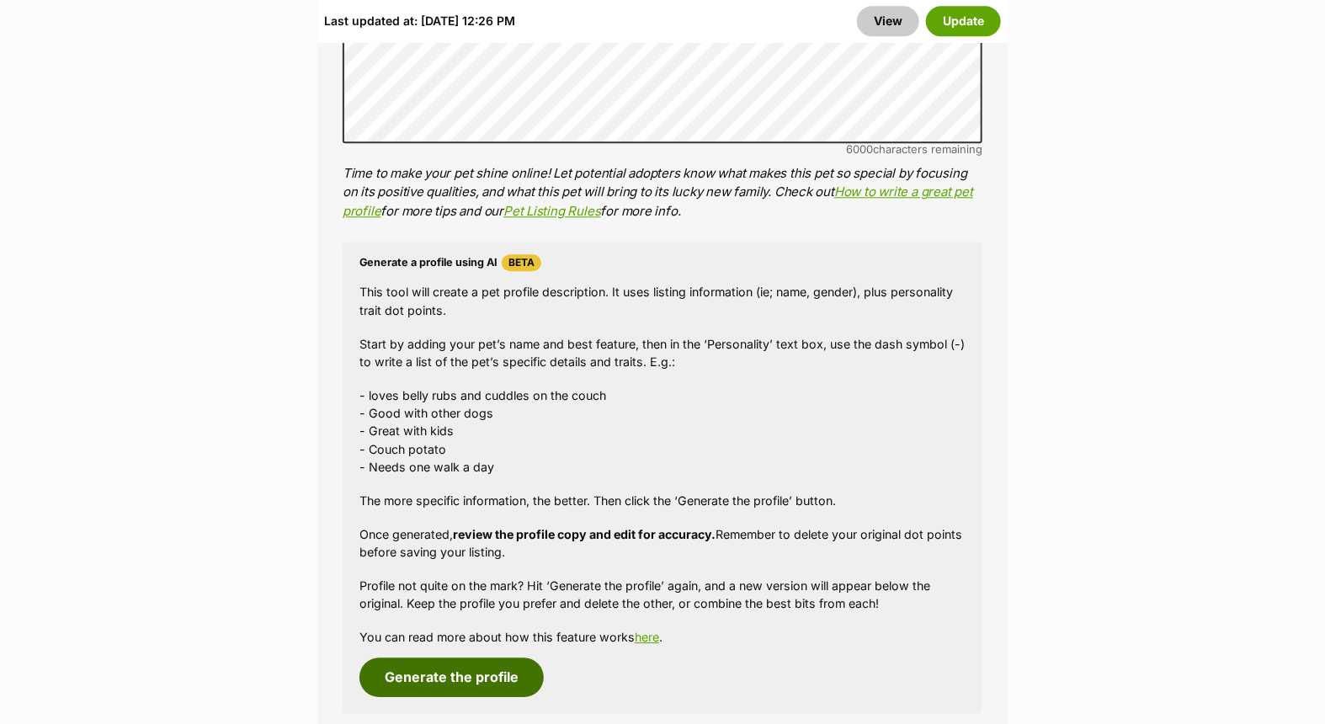
click at [453, 658] on button "Generate the profile" at bounding box center [452, 677] width 184 height 39
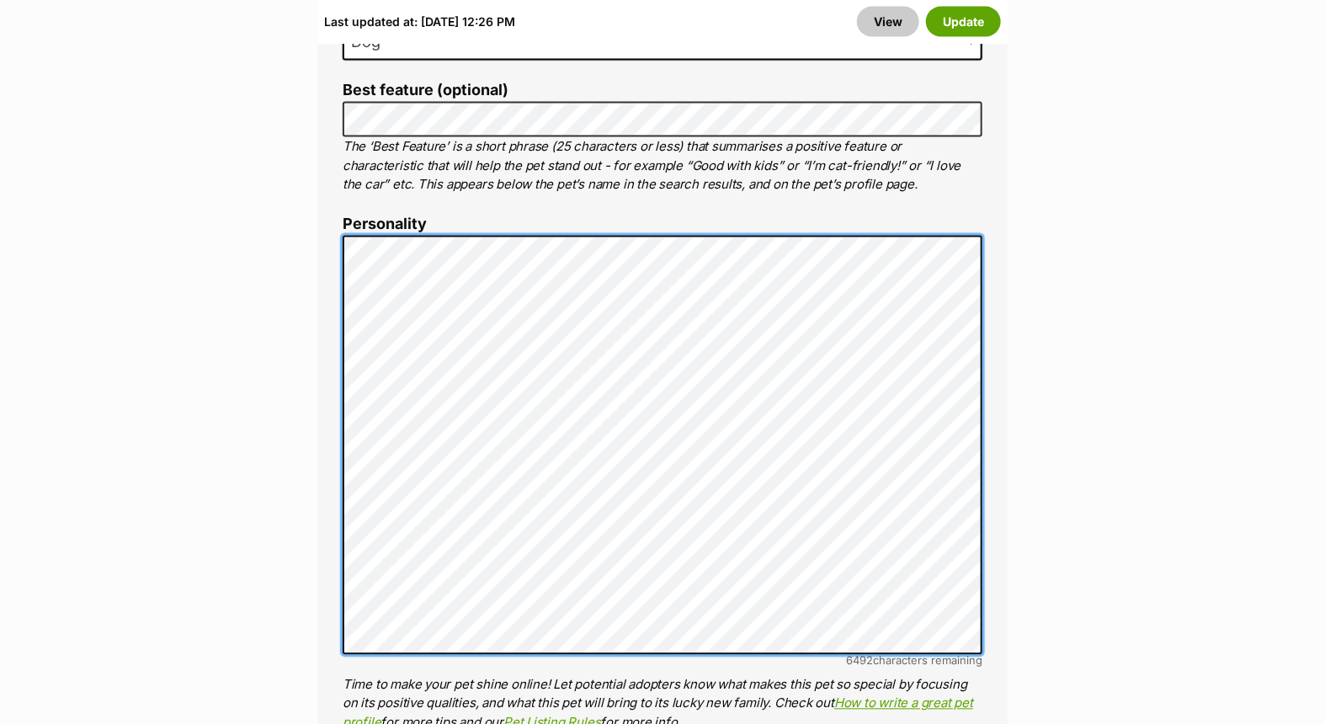
scroll to position [1322, 0]
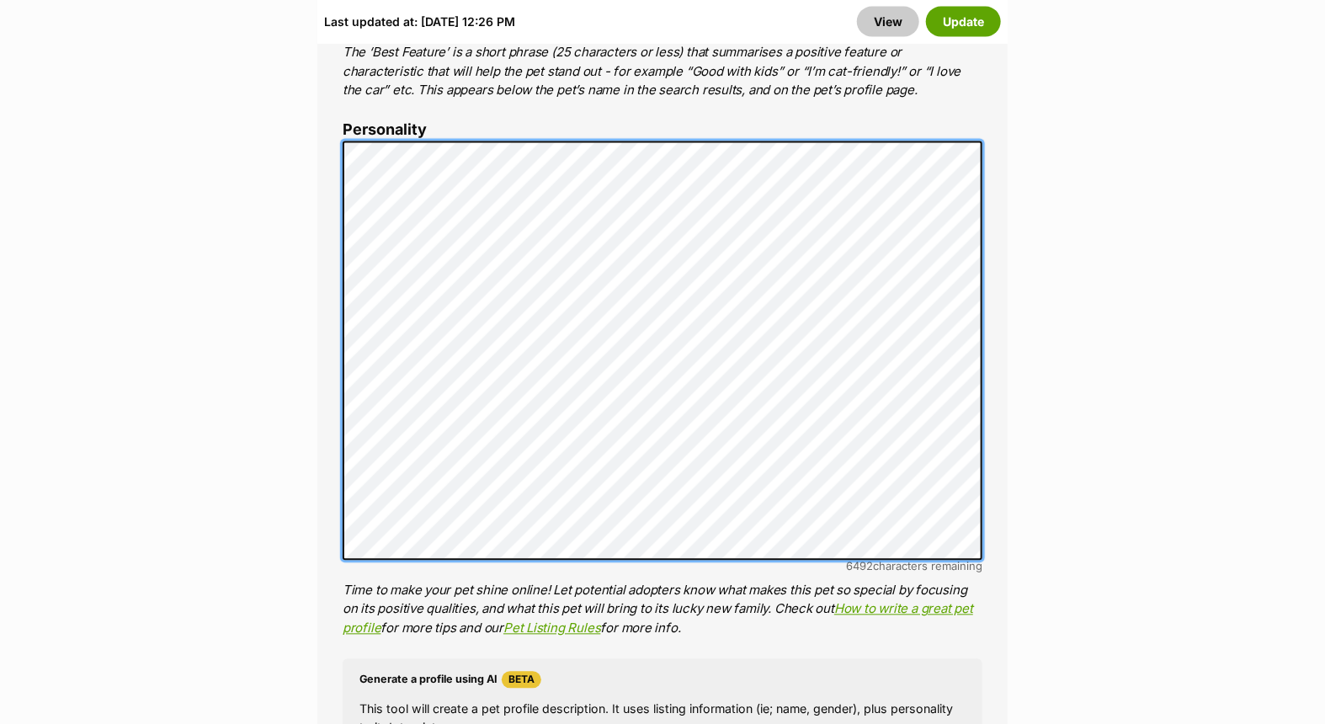
click at [337, 346] on div "About This Pet Name Henlo there, it looks like you might be using the pet name …" at bounding box center [662, 428] width 690 height 1458
click at [990, 323] on div "About This Pet Name Henlo there, it looks like you might be using the pet name …" at bounding box center [662, 428] width 690 height 1458
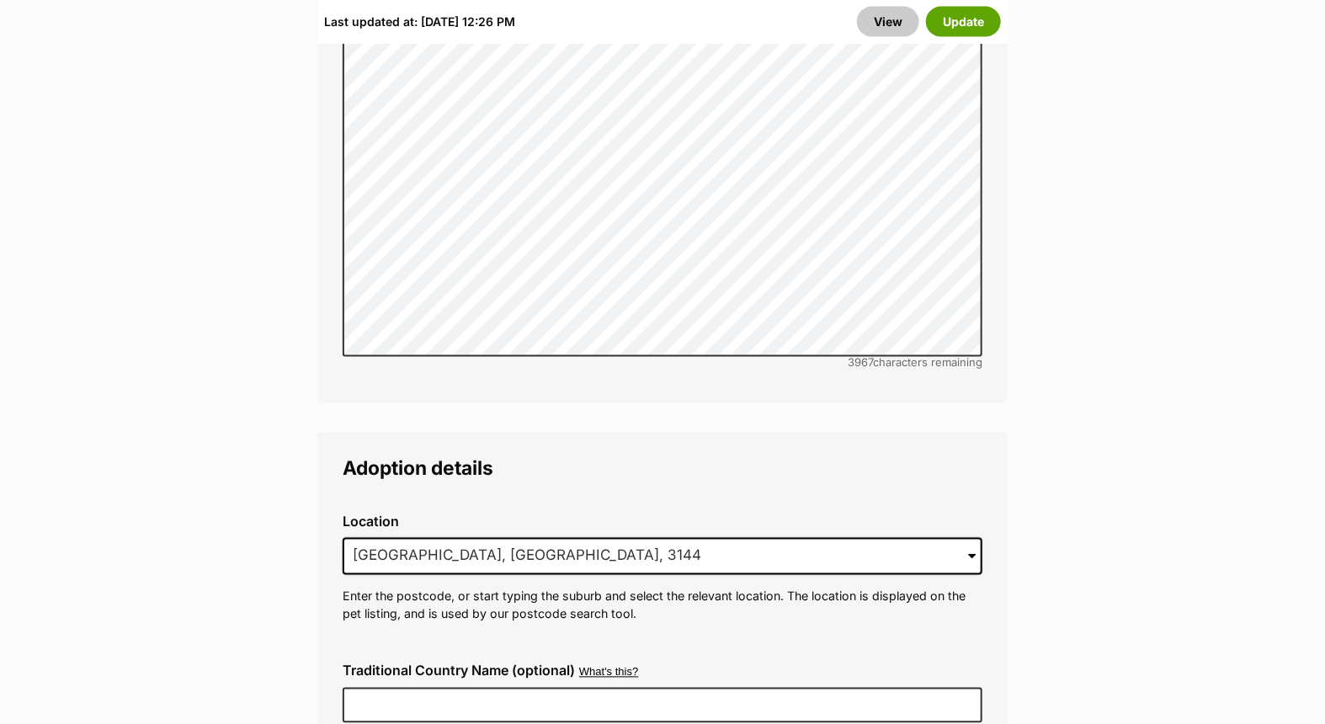
scroll to position [3567, 0]
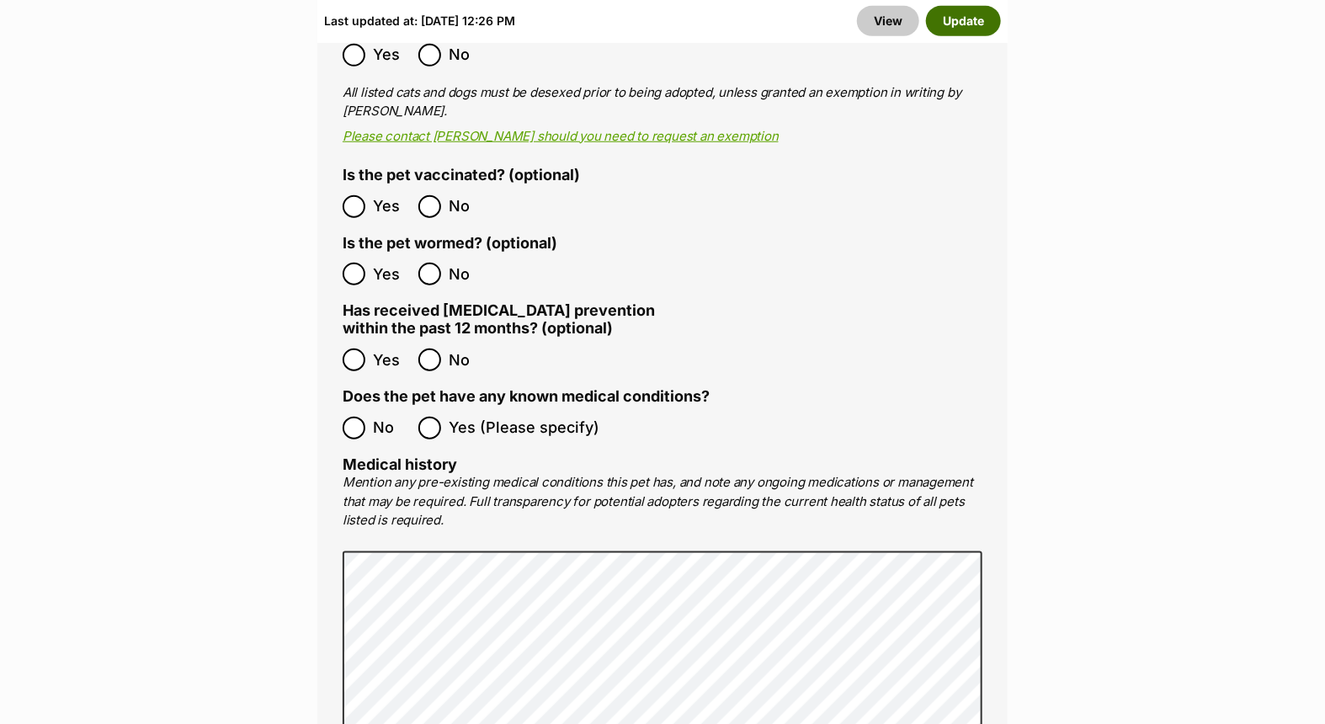
click at [966, 21] on button "Update" at bounding box center [963, 21] width 75 height 30
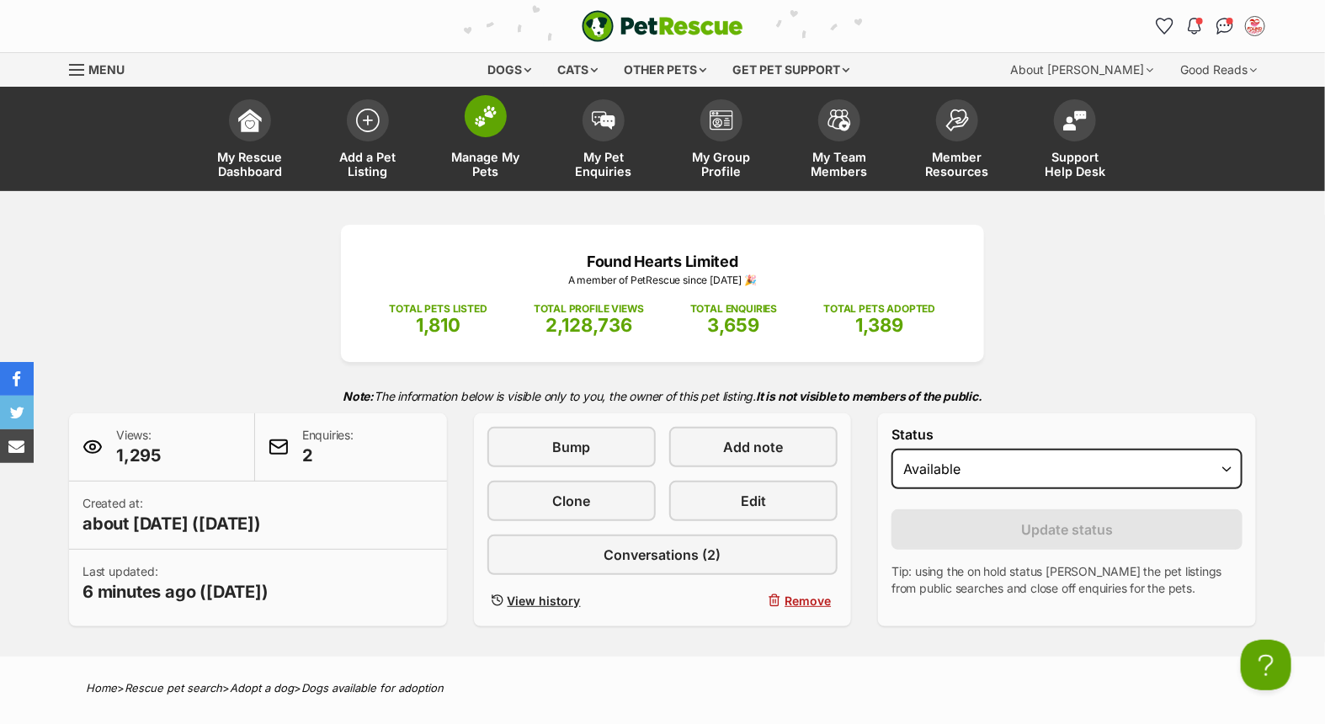
click at [483, 140] on link "Manage My Pets" at bounding box center [486, 141] width 118 height 100
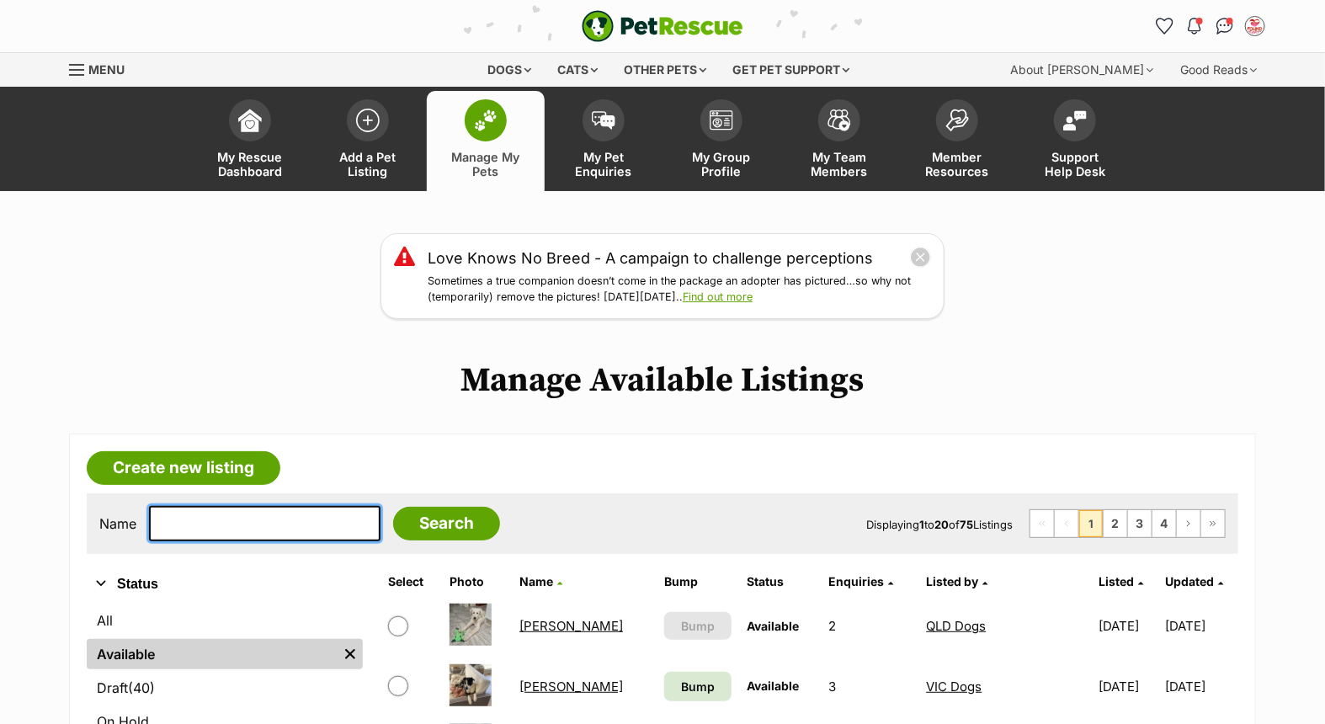
drag, startPoint x: 254, startPoint y: 520, endPoint x: 481, endPoint y: 520, distance: 226.5
click at [254, 520] on input "text" at bounding box center [265, 523] width 232 height 35
type input "kuta"
click at [393, 507] on input "Search" at bounding box center [446, 524] width 107 height 34
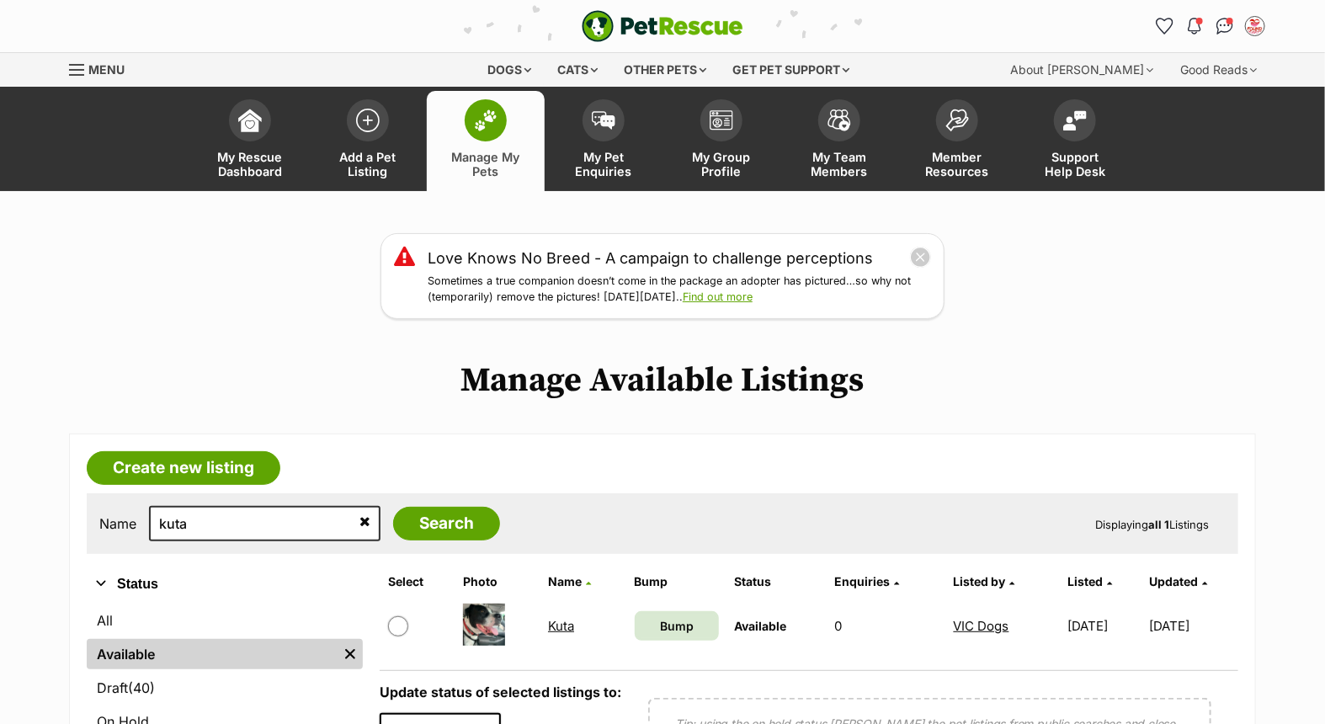
click at [554, 626] on link "Kuta" at bounding box center [561, 626] width 26 height 16
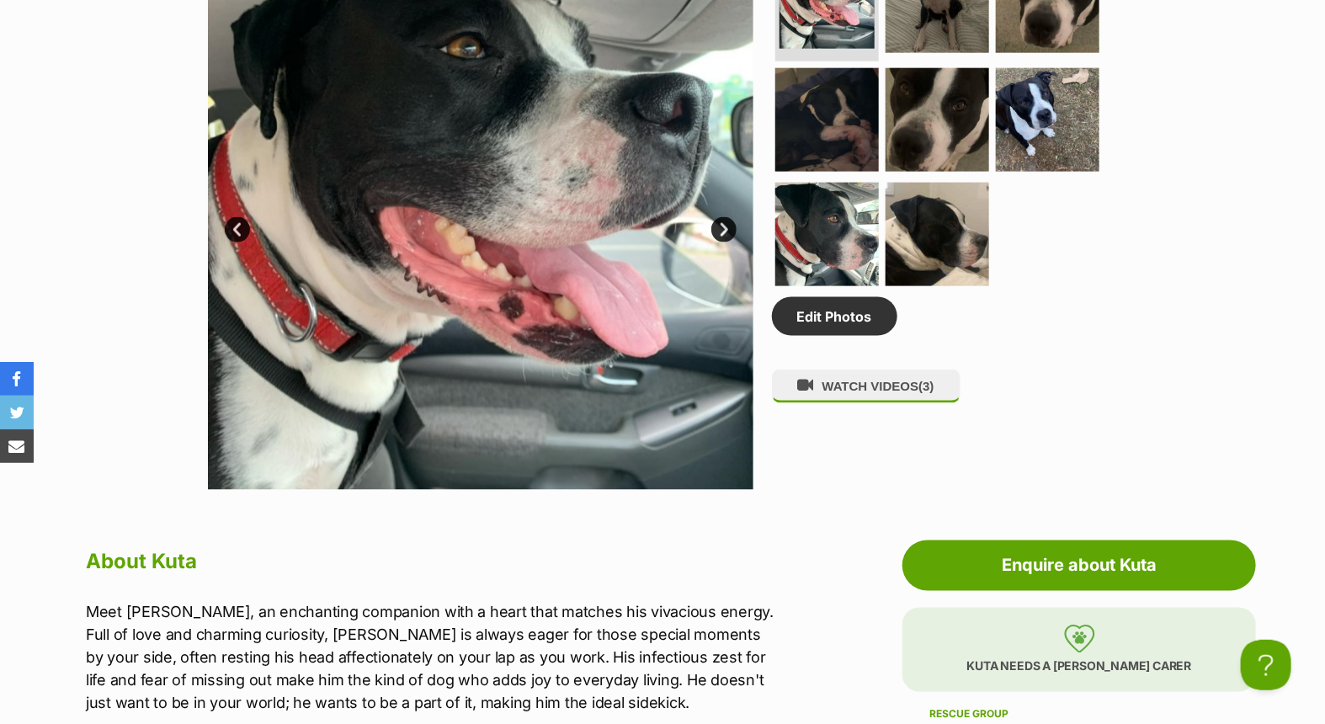
scroll to position [935, 0]
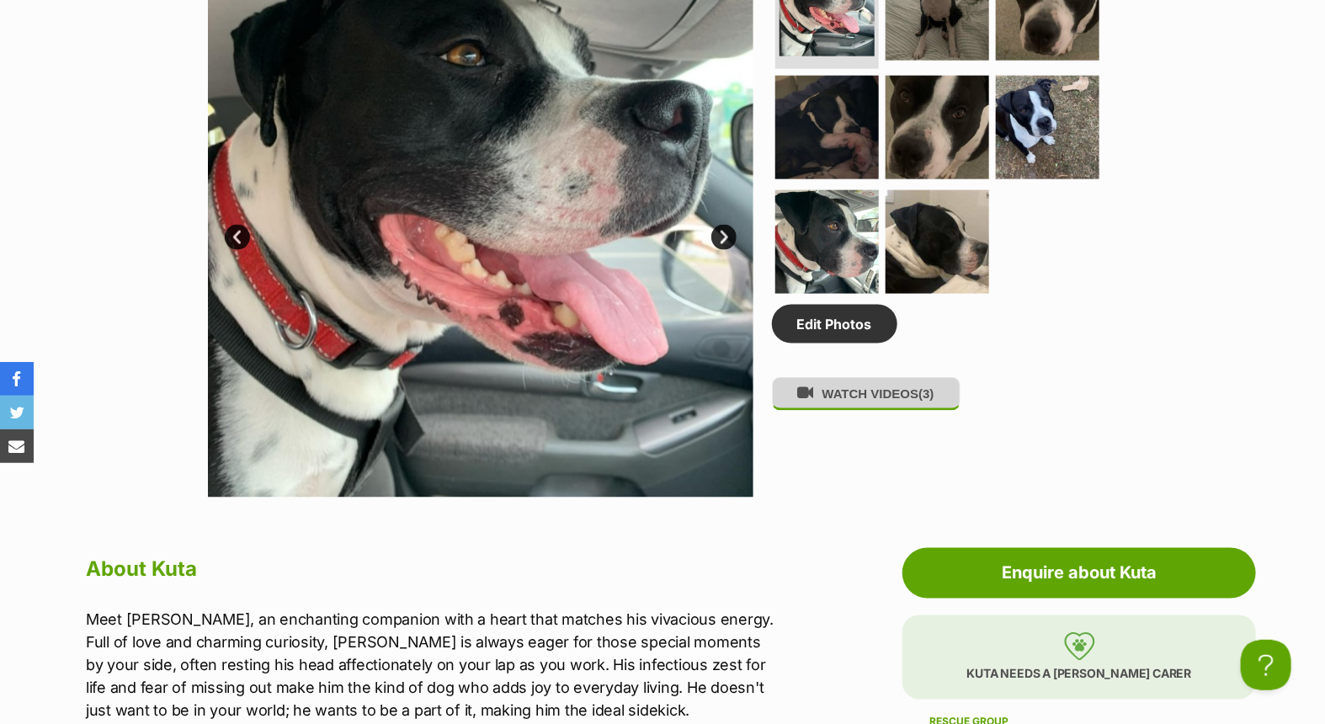
click at [911, 391] on button "WATCH VIDEOS (3)" at bounding box center [866, 393] width 189 height 33
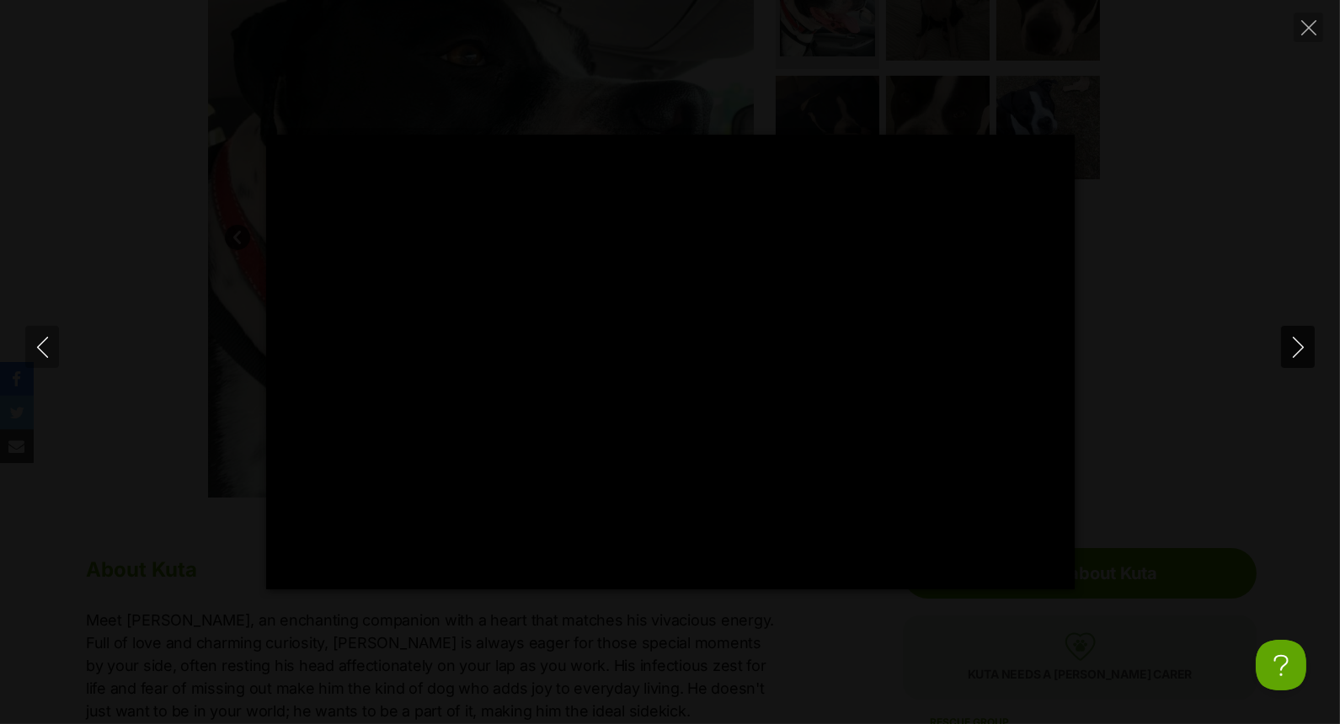
click at [1300, 342] on icon "Next" at bounding box center [1297, 347] width 21 height 21
type input "34.6"
click at [1300, 342] on icon "Next" at bounding box center [1297, 347] width 21 height 21
type input "28.81"
click at [1312, 20] on icon "Close" at bounding box center [1308, 27] width 15 height 15
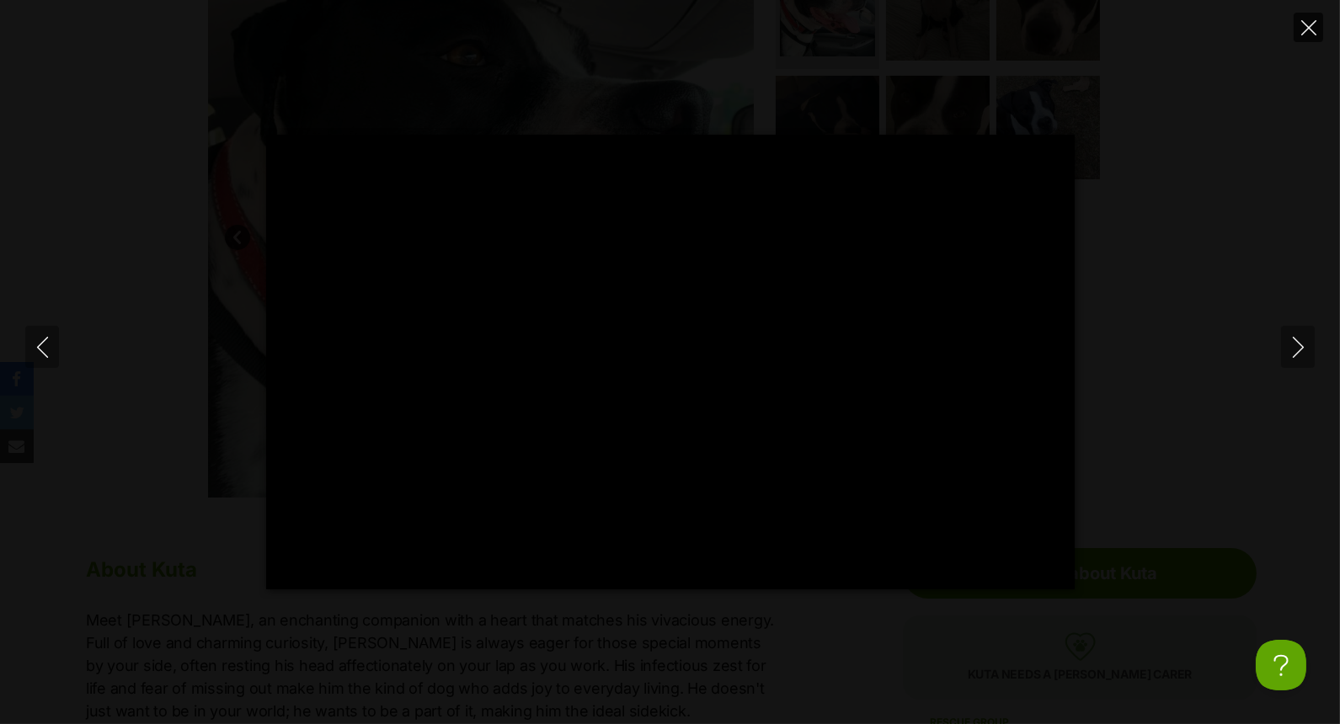
type input "33.87"
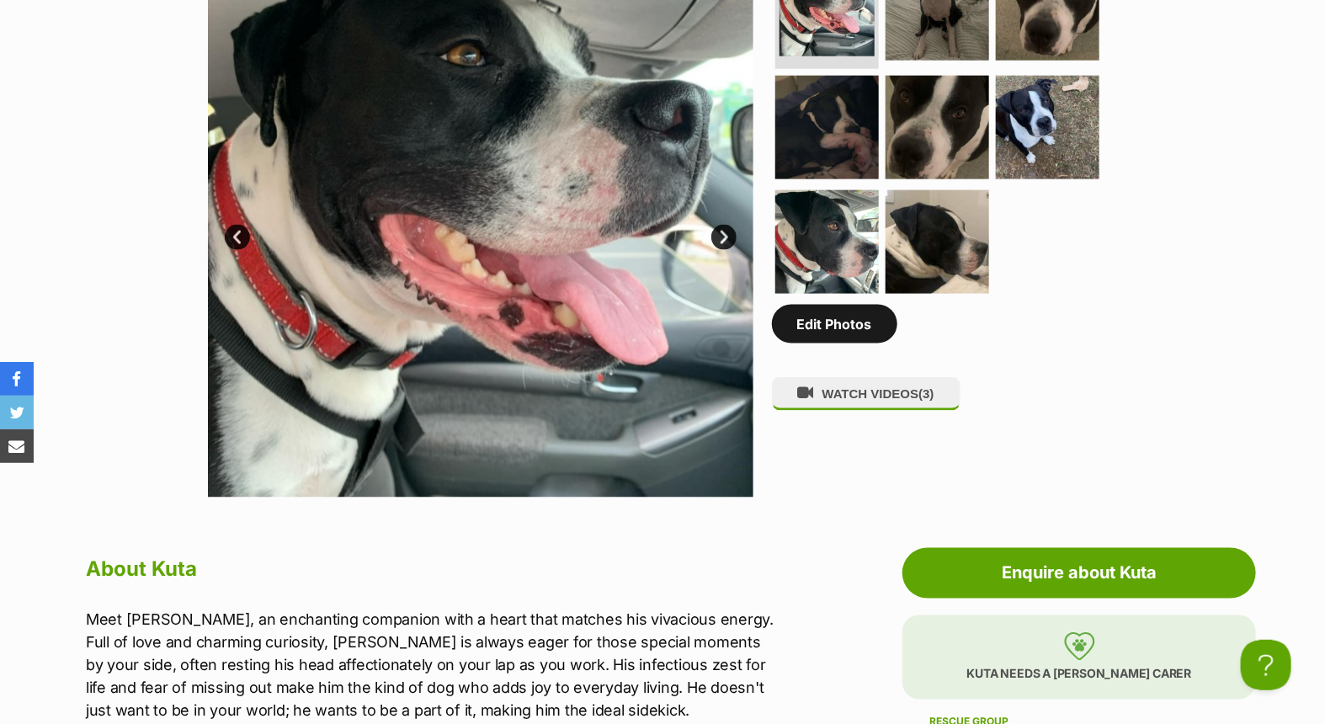
click at [845, 321] on link "Edit Photos" at bounding box center [834, 324] width 125 height 39
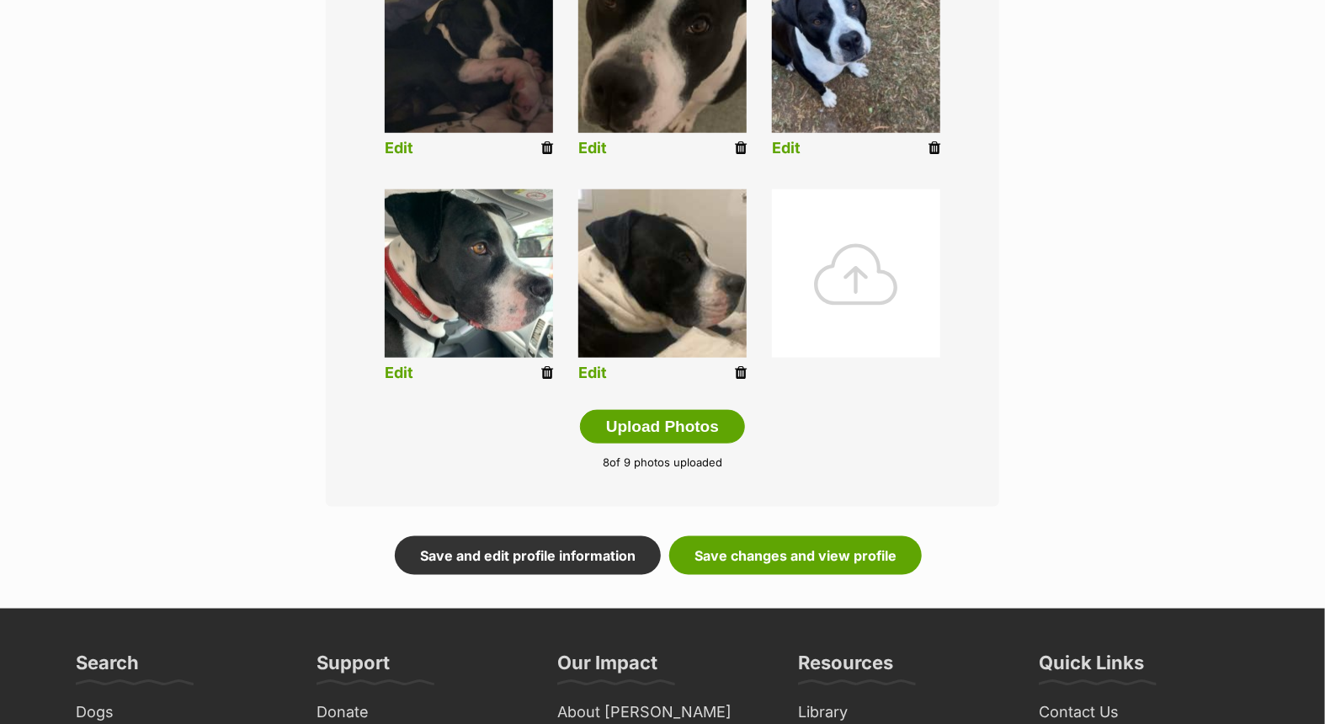
scroll to position [748, 0]
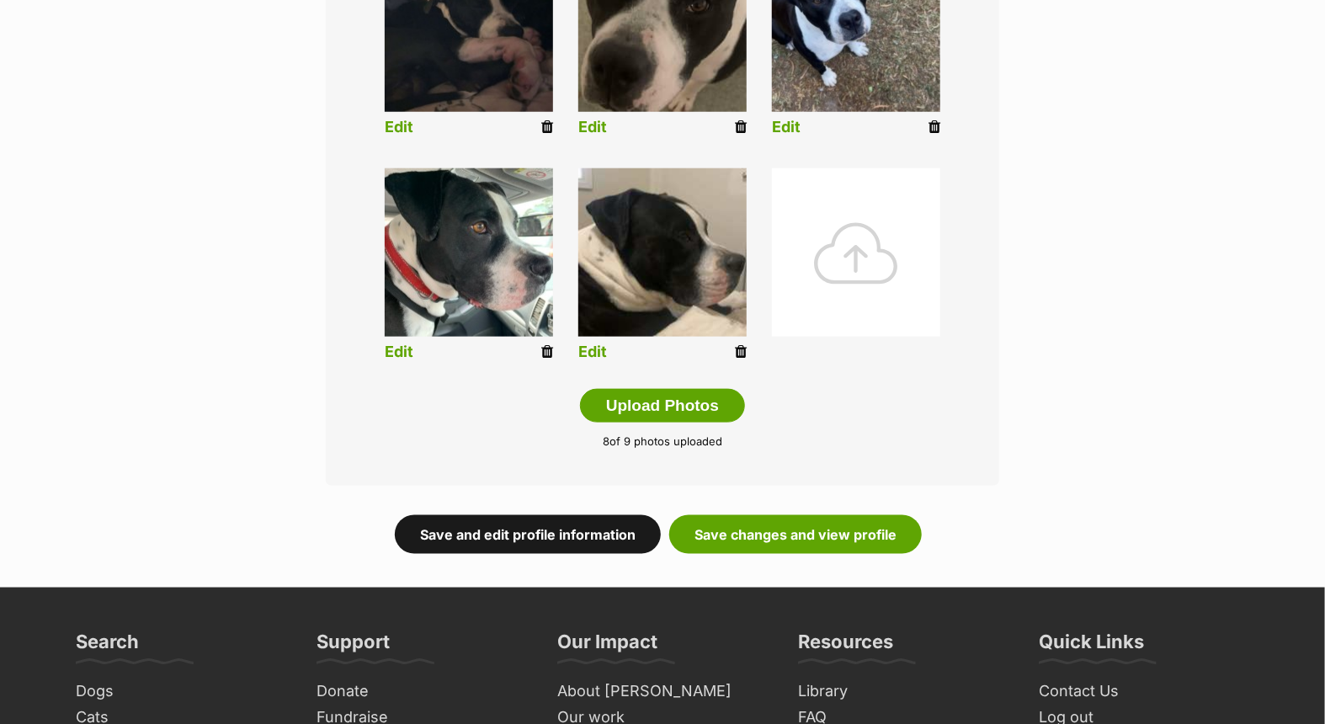
click at [520, 527] on link "Save and edit profile information" at bounding box center [528, 534] width 266 height 39
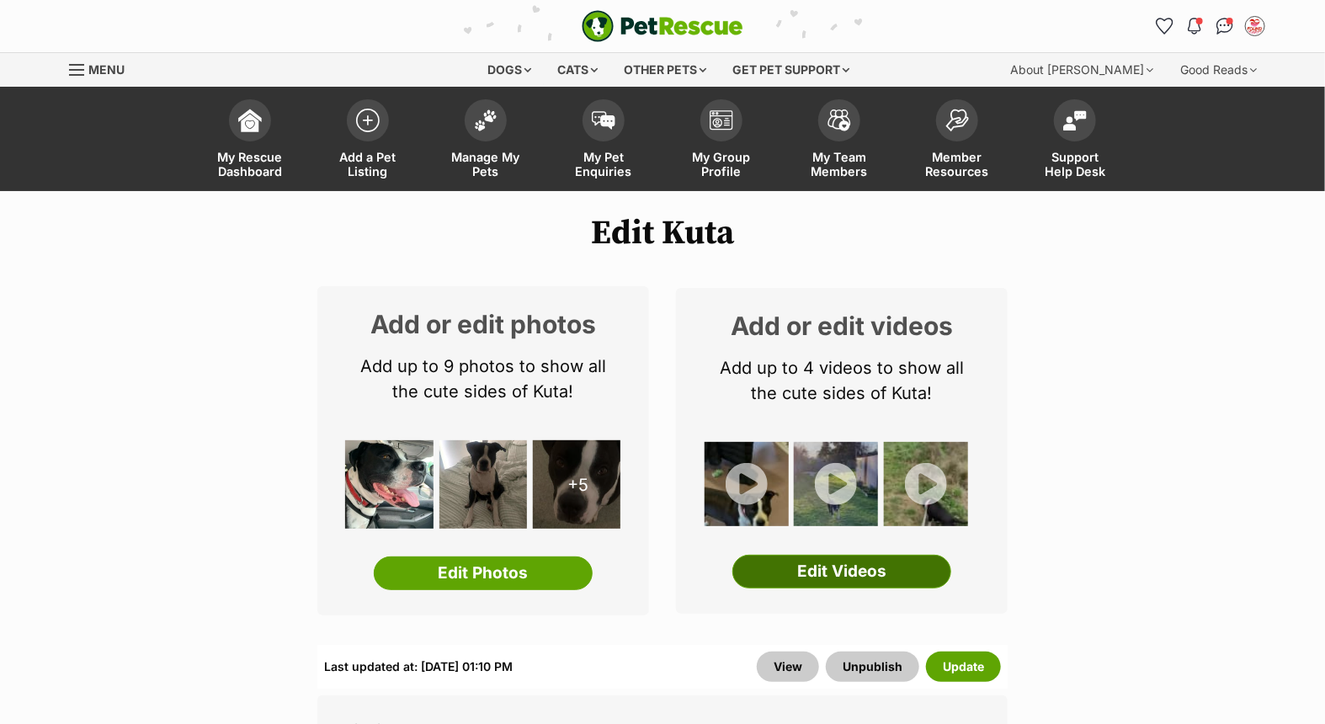
click at [826, 557] on link "Edit Videos" at bounding box center [842, 572] width 219 height 34
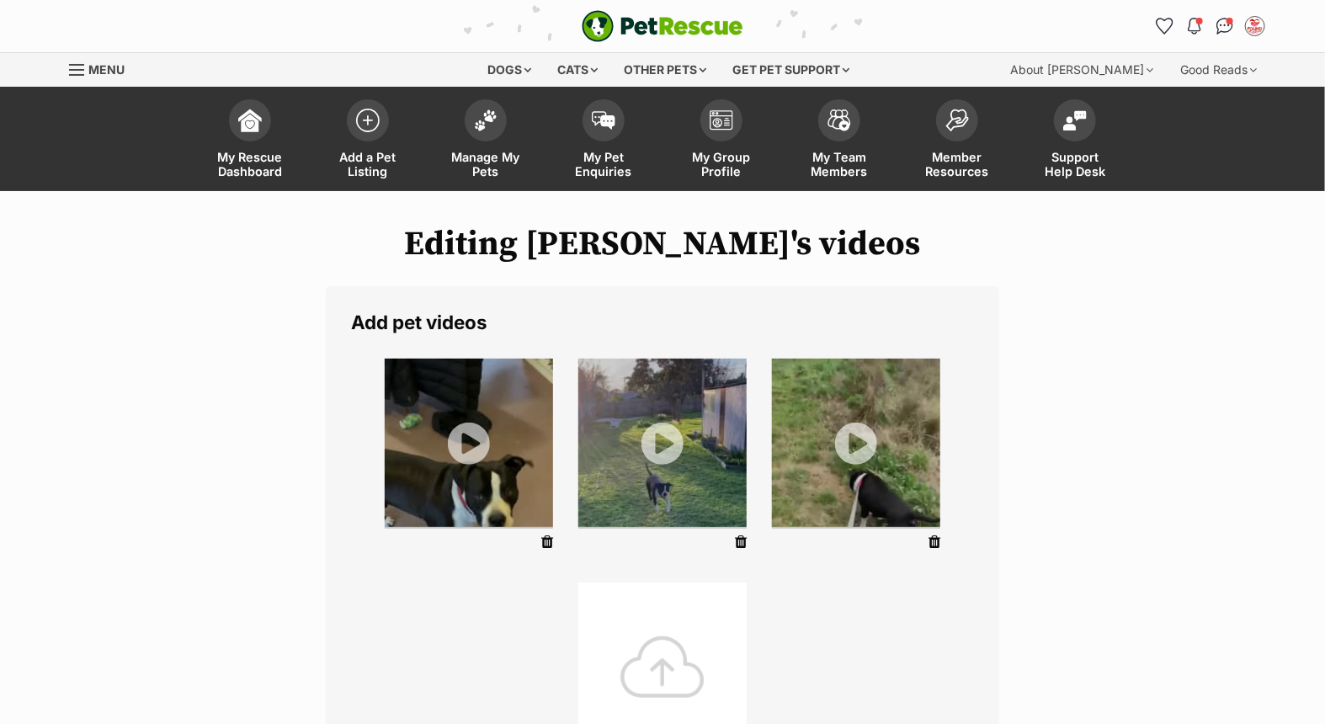
click at [668, 648] on div at bounding box center [662, 667] width 168 height 168
click at [662, 662] on div at bounding box center [662, 667] width 168 height 168
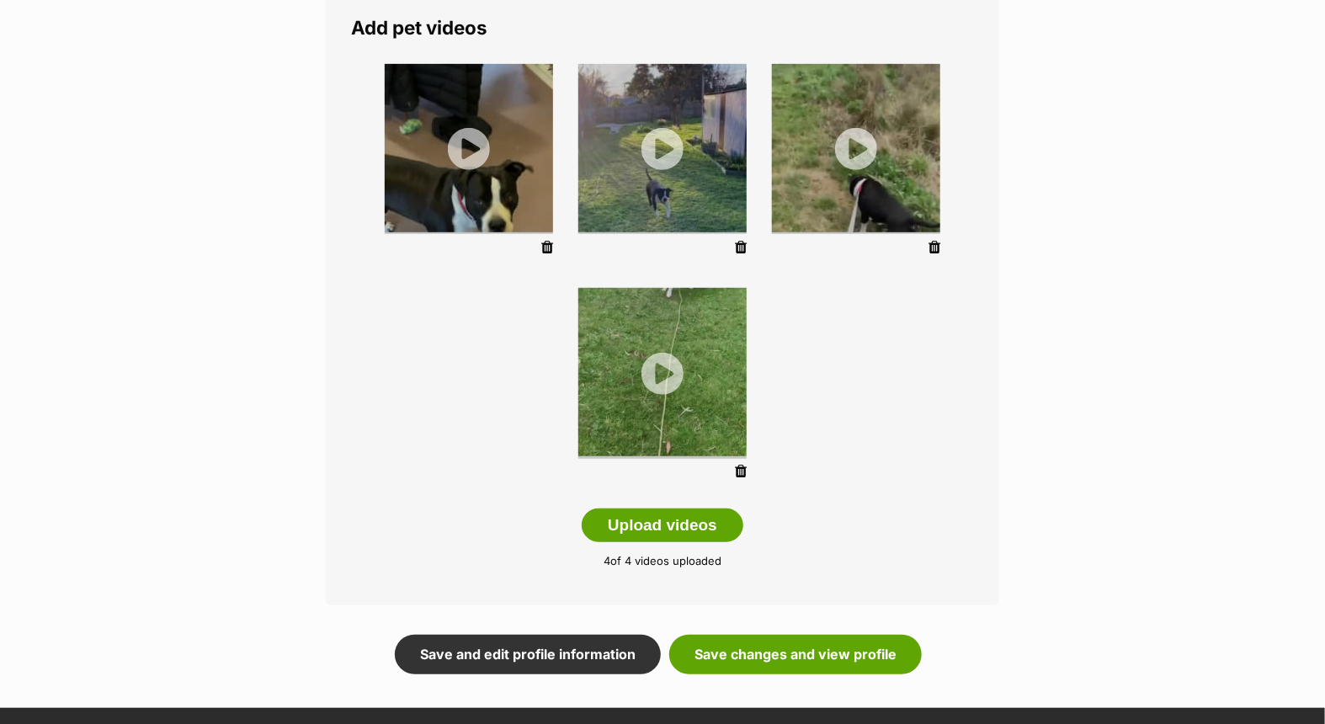
scroll to position [561, 0]
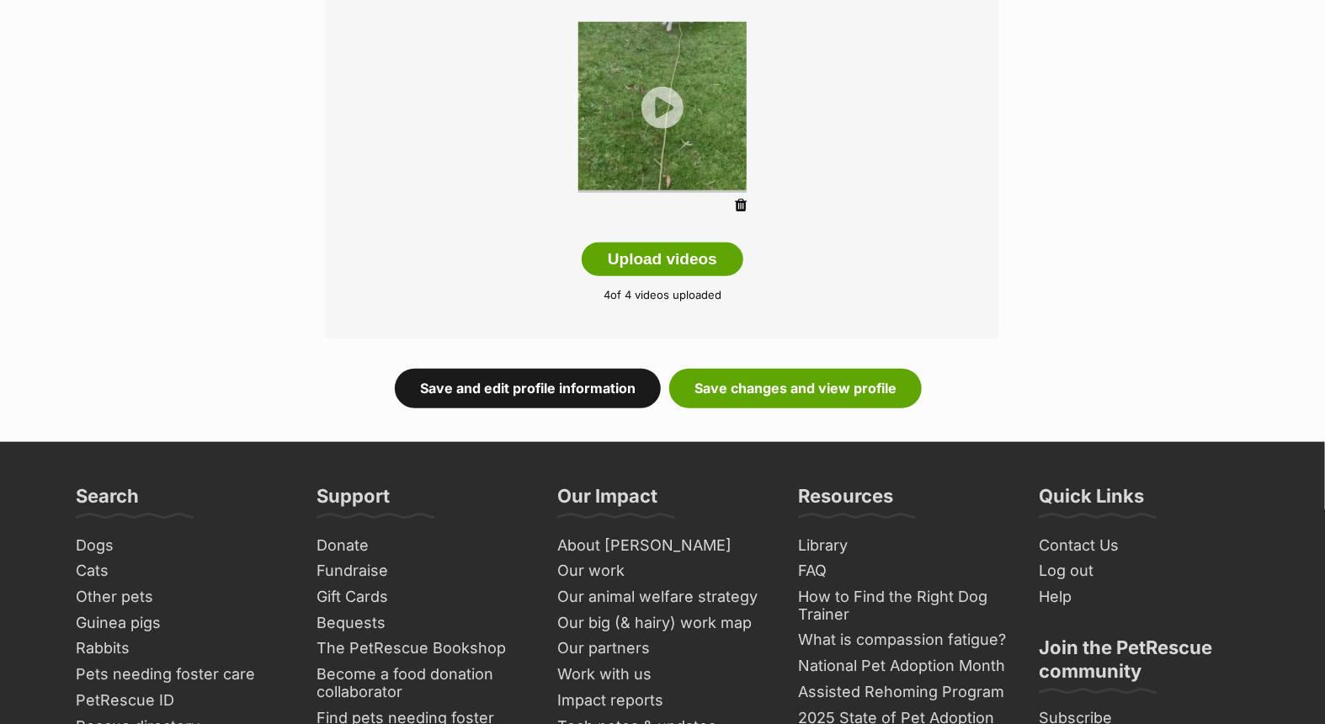
click at [493, 390] on link "Save and edit profile information" at bounding box center [528, 388] width 266 height 39
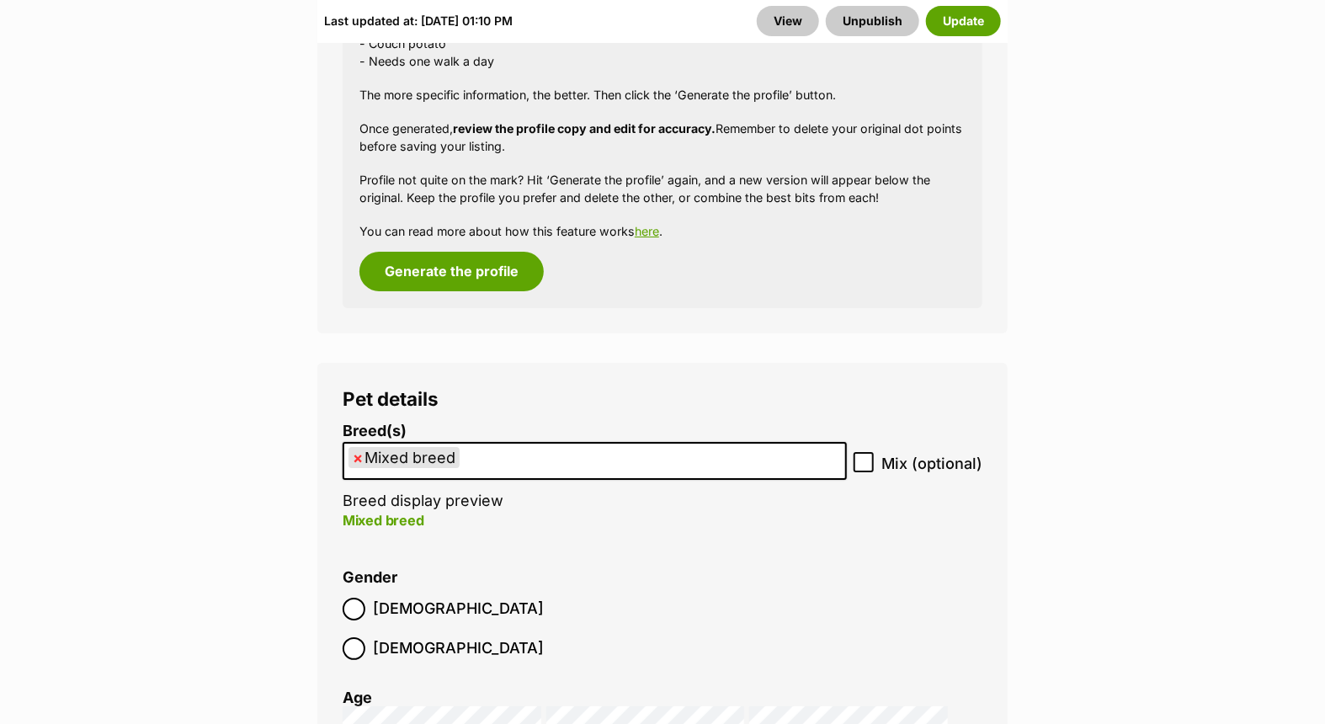
scroll to position [2721, 0]
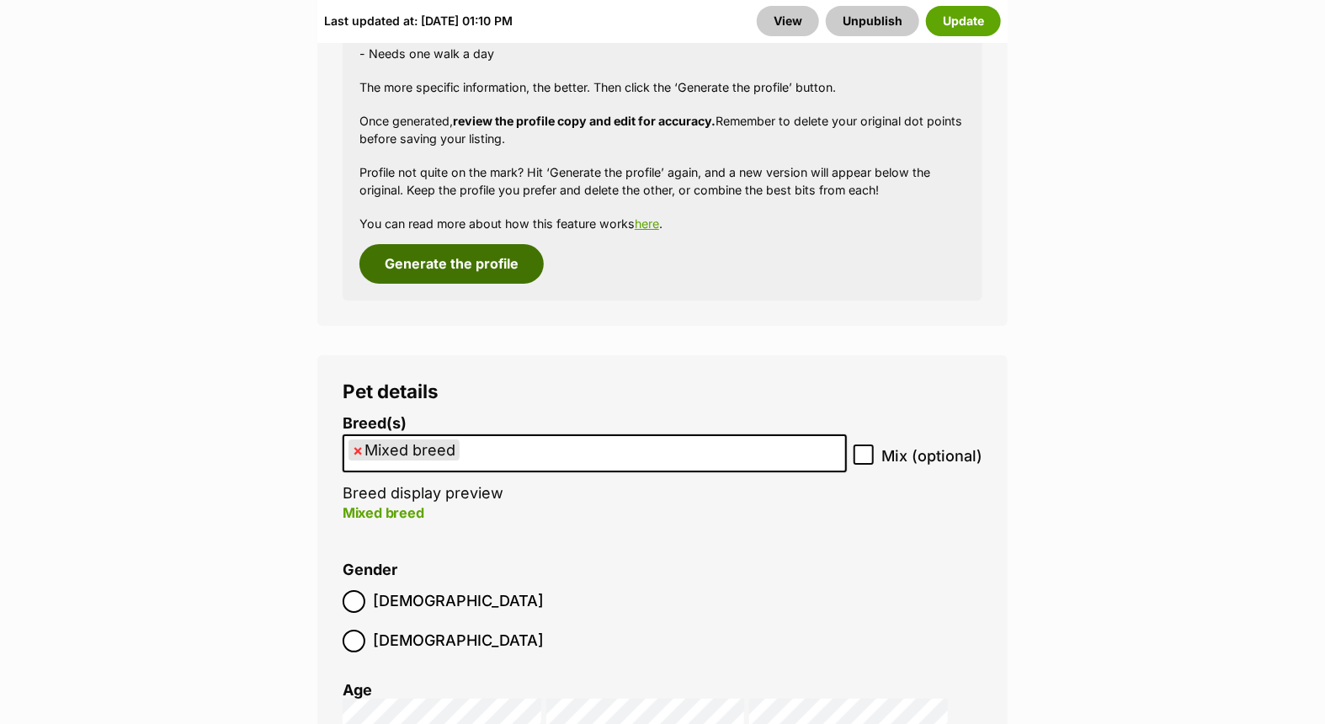
click at [461, 268] on button "Generate the profile" at bounding box center [452, 263] width 184 height 39
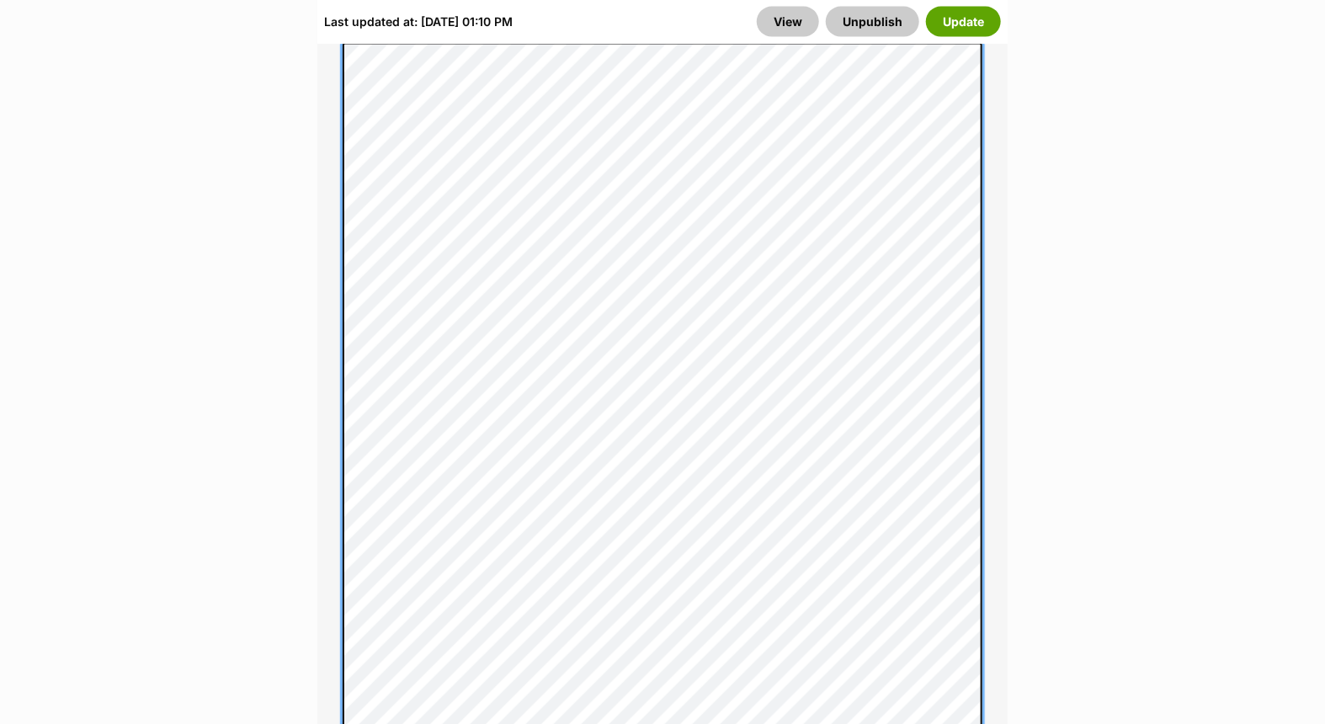
scroll to position [0, 0]
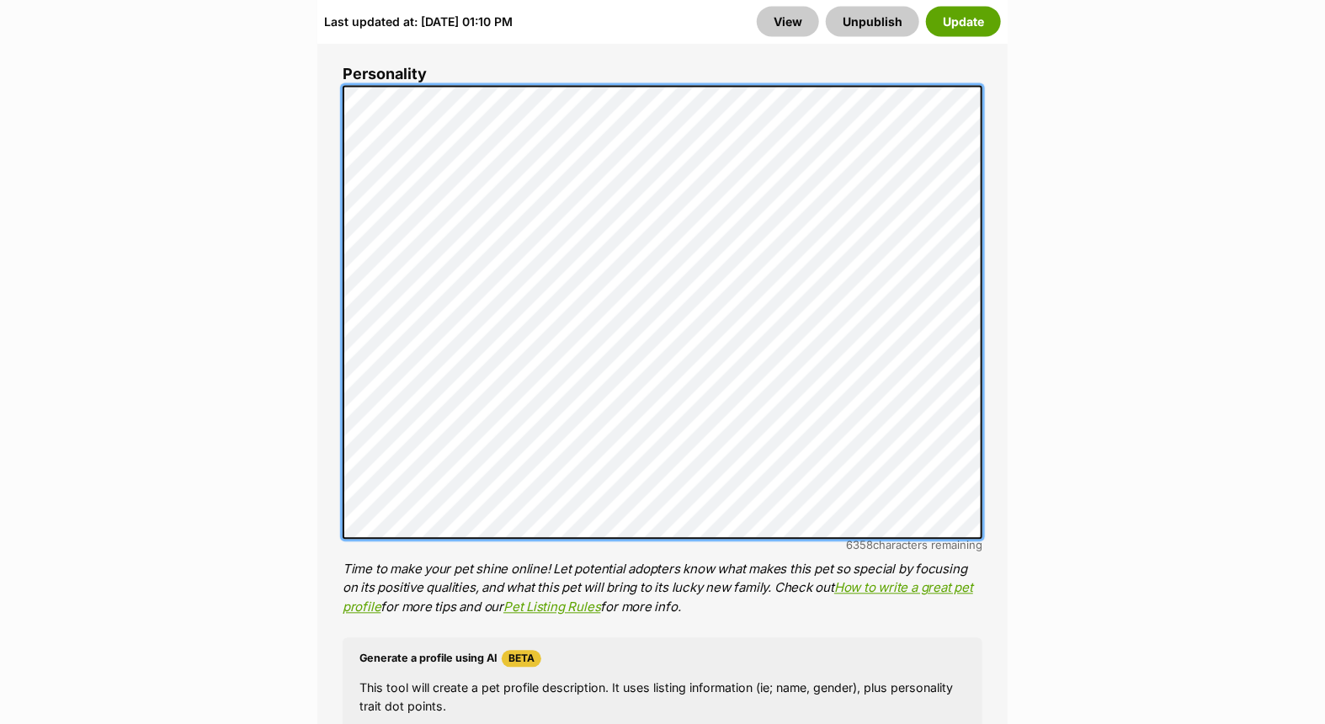
scroll to position [1395, 0]
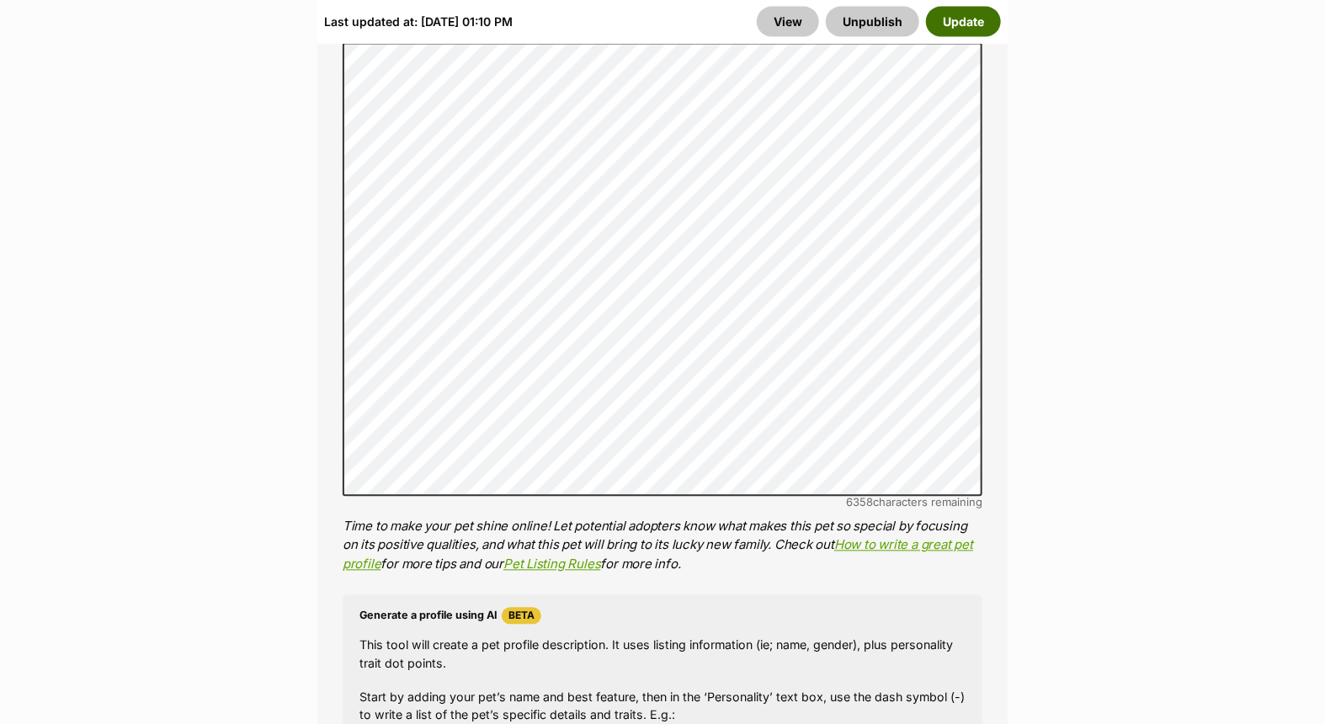
click at [961, 23] on button "Update" at bounding box center [963, 21] width 75 height 30
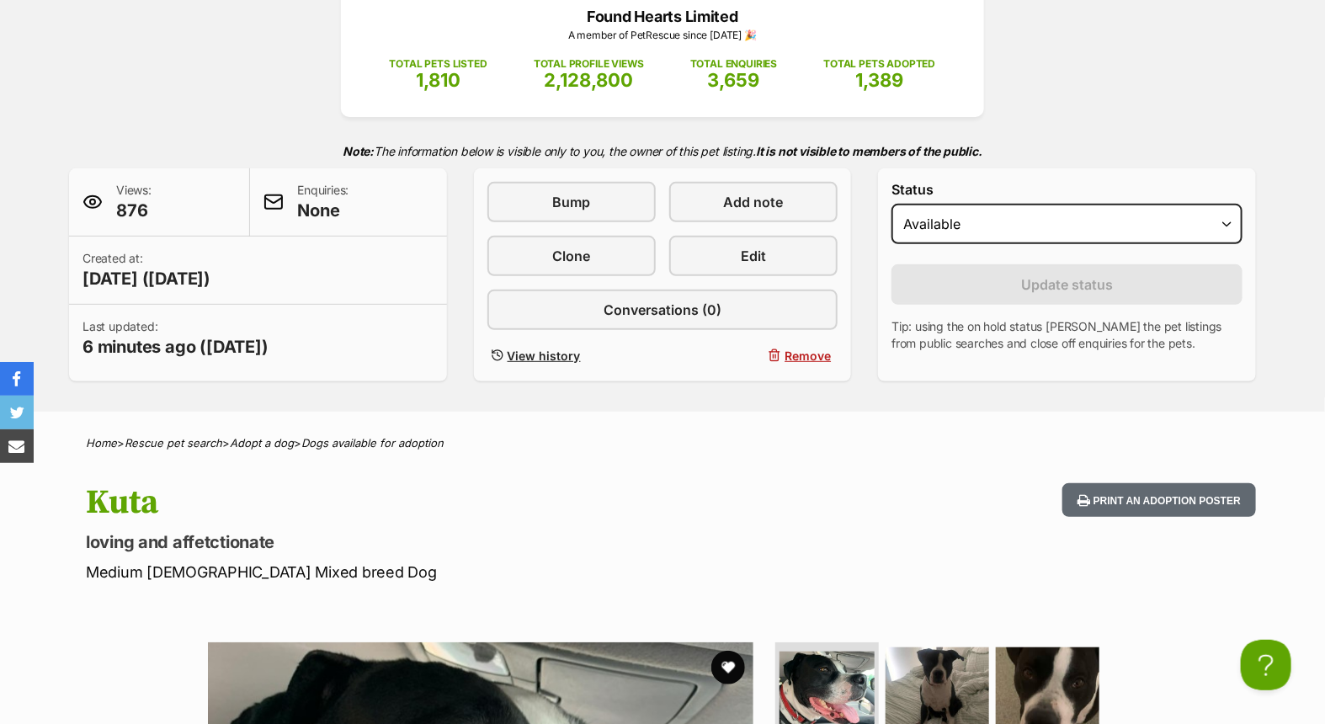
scroll to position [93, 0]
